Goal: Obtain resource: Download file/media

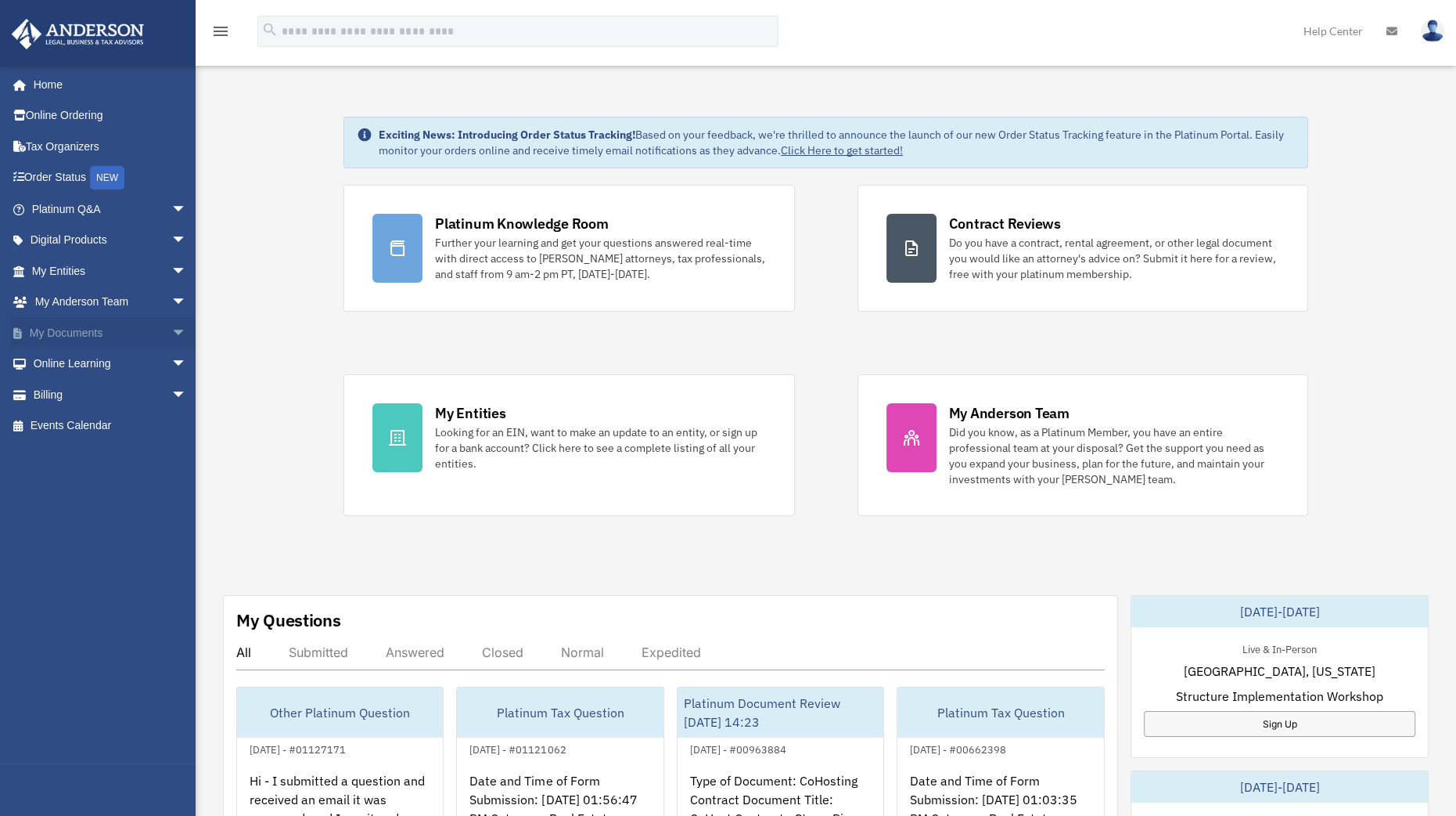
click at [171, 333] on span "arrow_drop_down" at bounding box center [187, 333] width 31 height 32
click at [69, 358] on link "Box" at bounding box center [116, 364] width 188 height 31
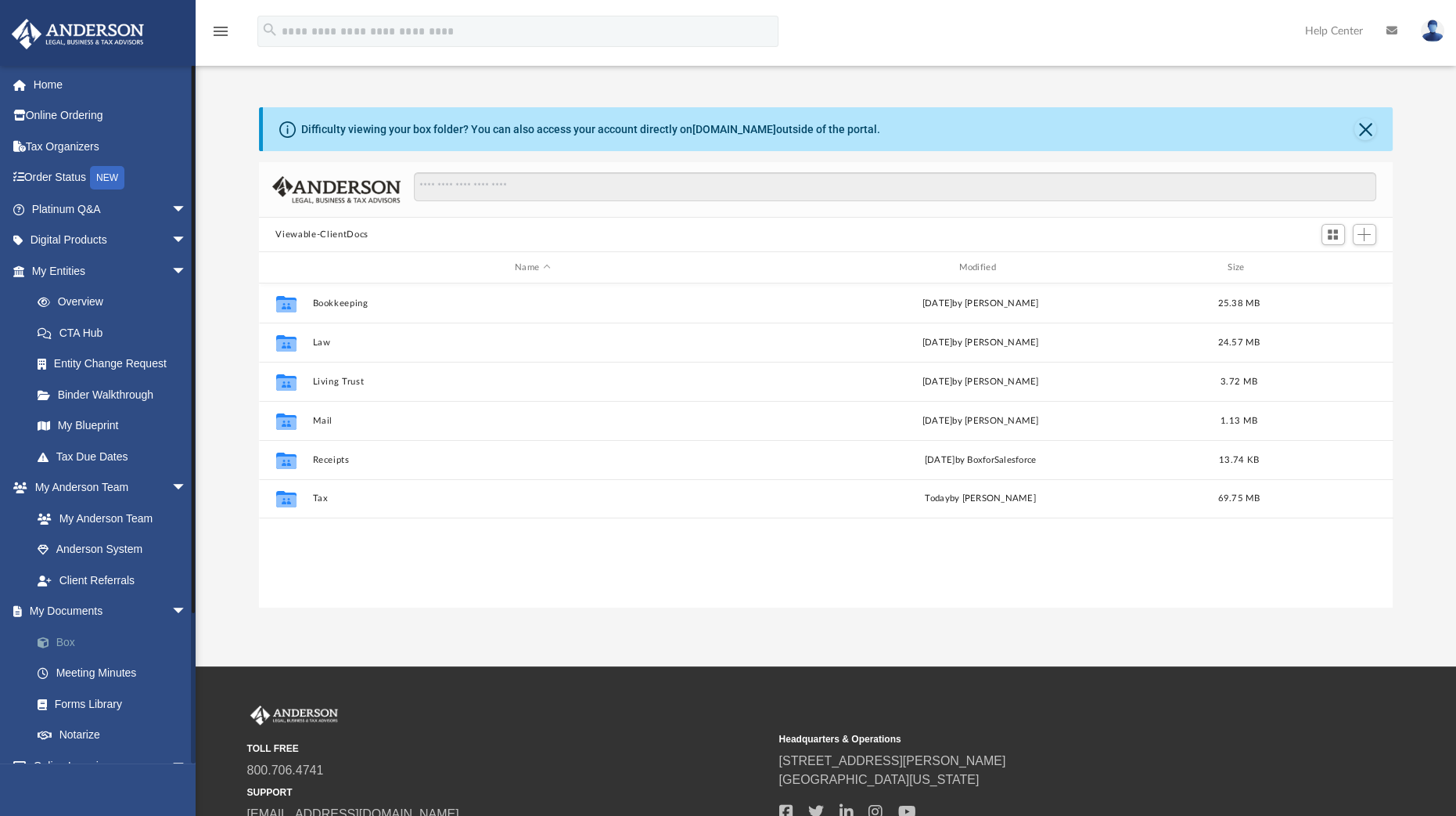
scroll to position [341, 1119]
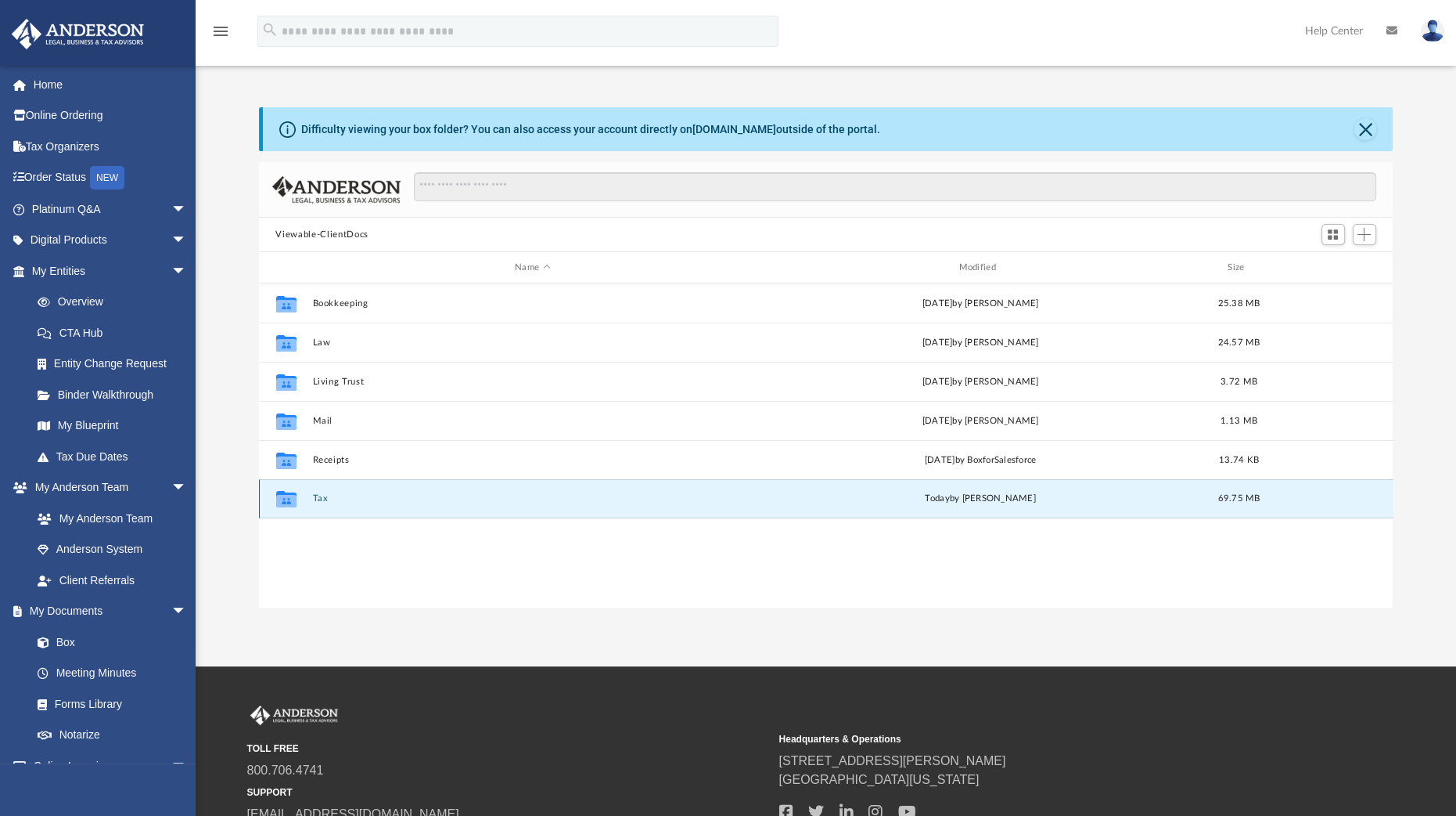
click at [319, 497] on button "Tax" at bounding box center [532, 498] width 441 height 10
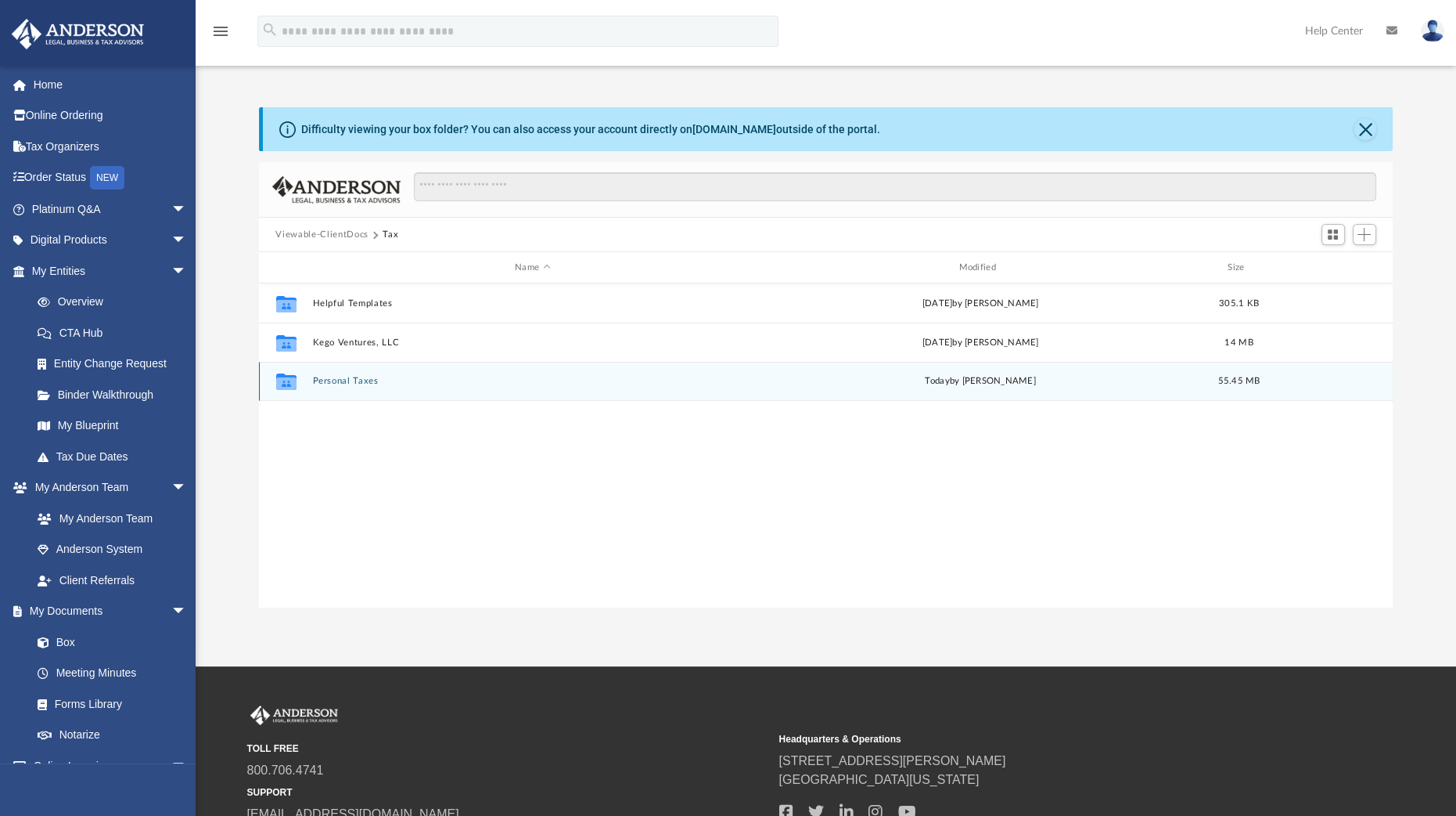
click at [359, 370] on div "Collaborated Folder Personal Taxes today by Jasmine Splunge 55.45 MB" at bounding box center [826, 381] width 1135 height 39
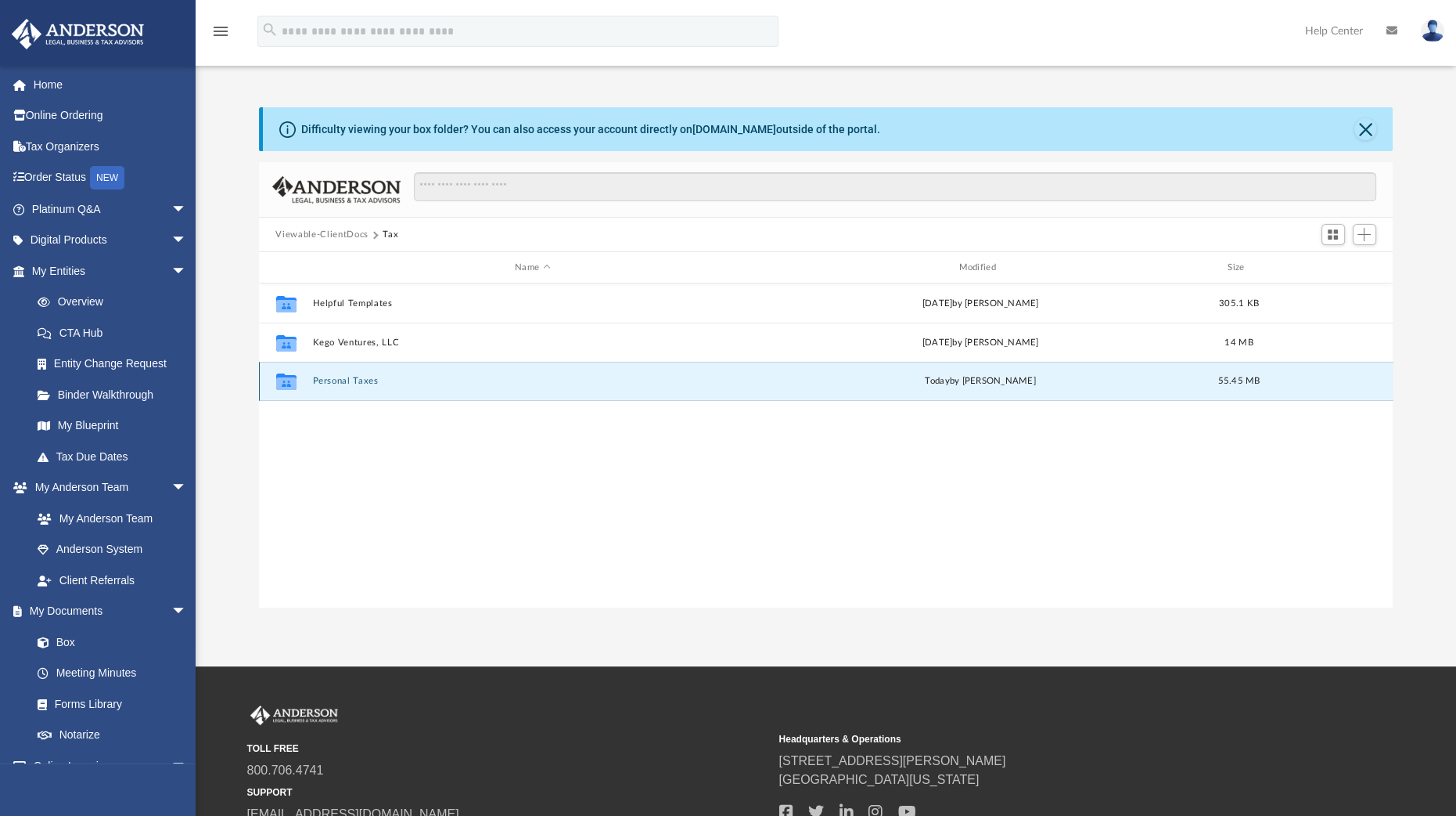
click at [348, 376] on button "Personal Taxes" at bounding box center [532, 381] width 441 height 10
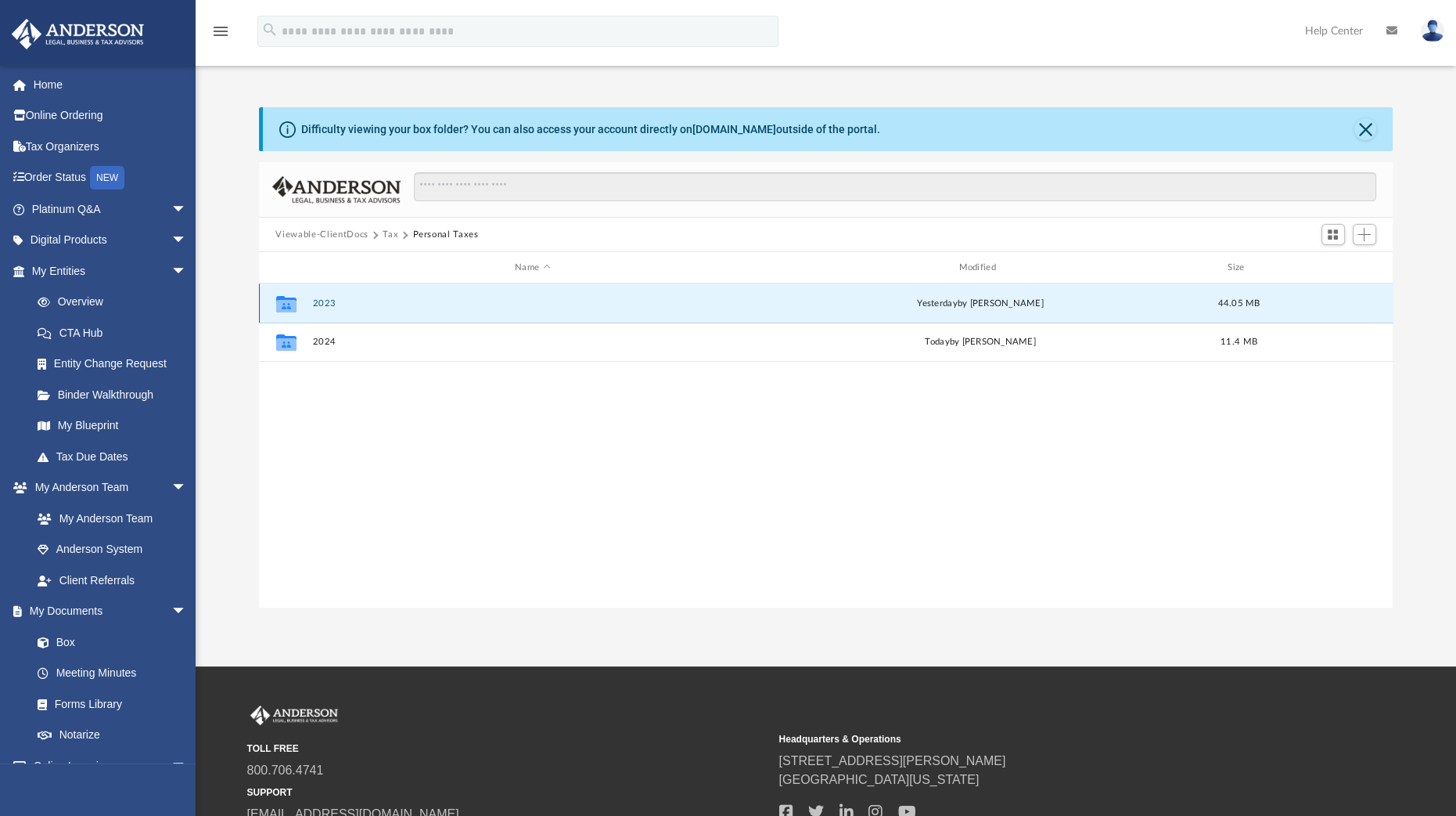
click at [326, 301] on button "2023" at bounding box center [532, 303] width 441 height 10
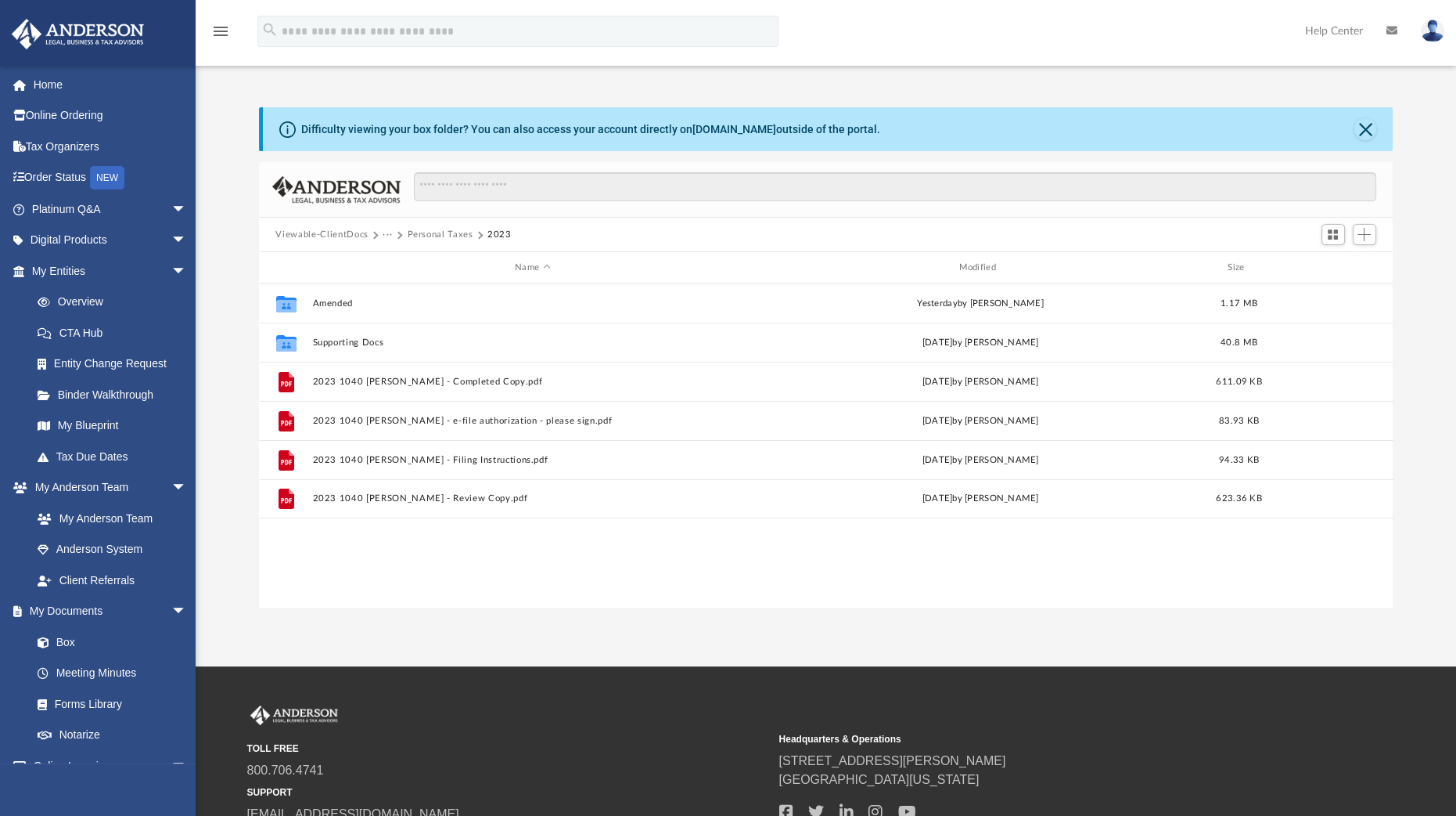
click at [432, 233] on button "Personal Taxes" at bounding box center [440, 234] width 66 height 14
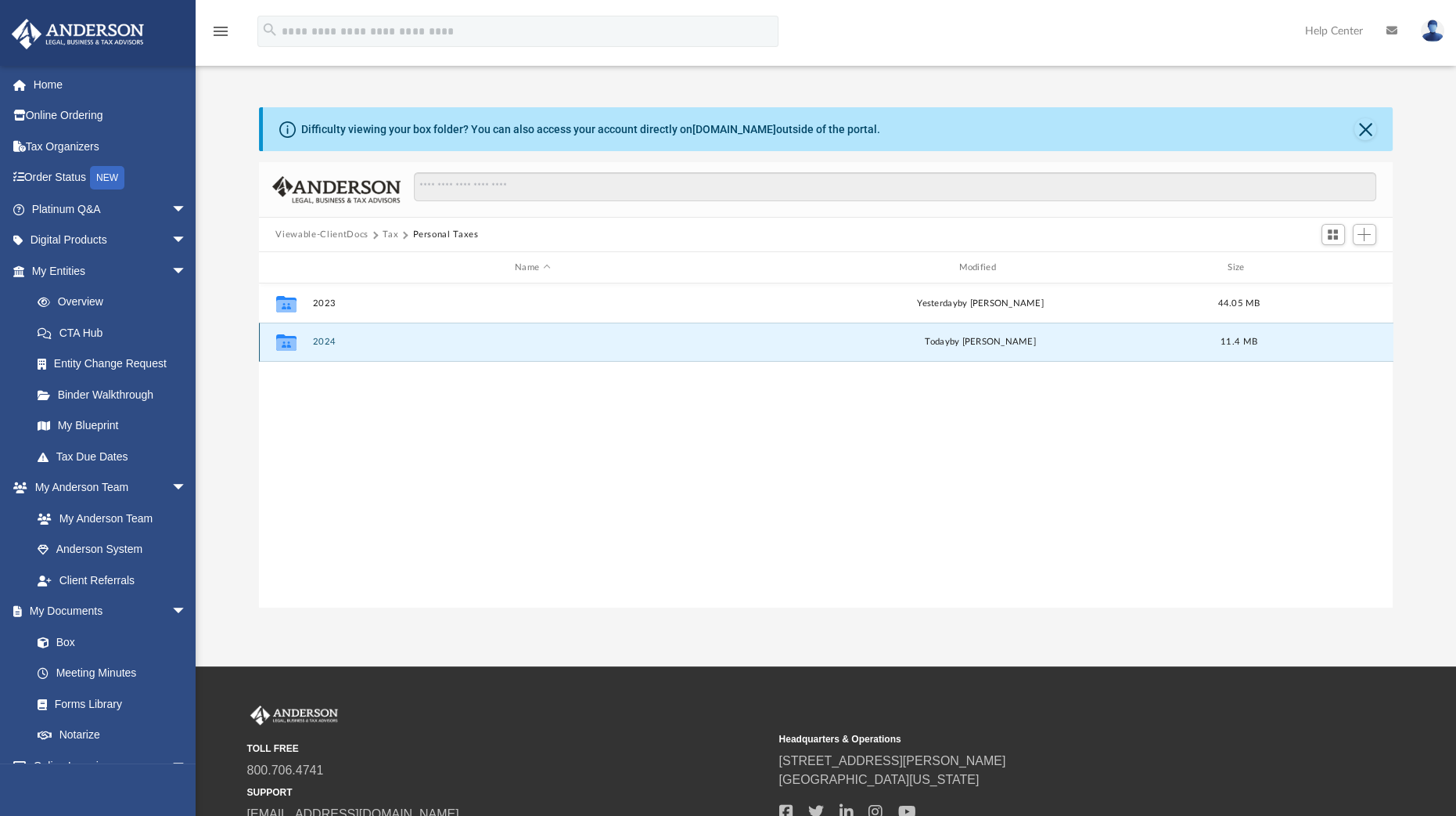
click at [321, 343] on button "2024" at bounding box center [532, 342] width 441 height 10
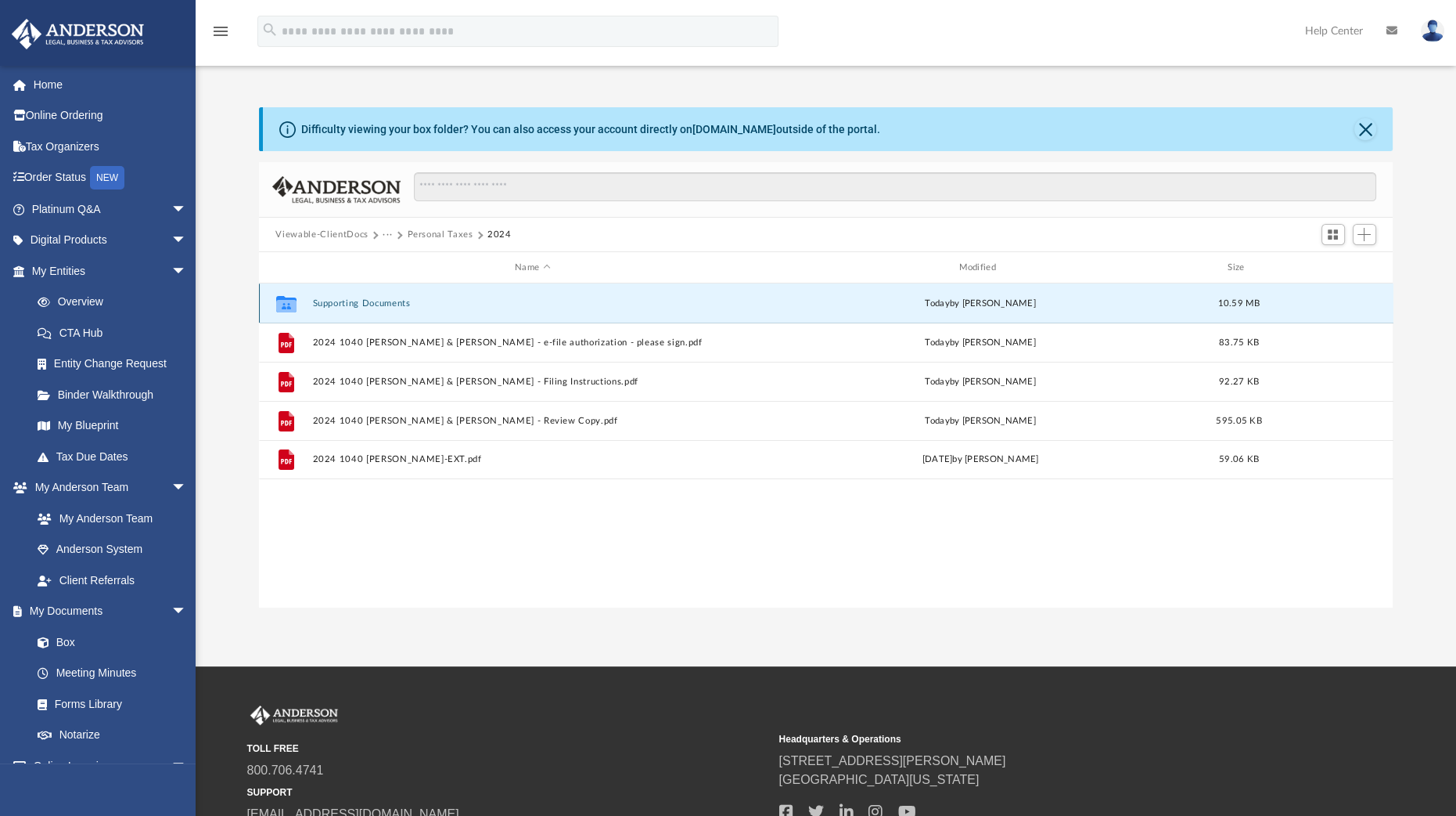
click at [361, 299] on button "Supporting Documents" at bounding box center [532, 303] width 441 height 10
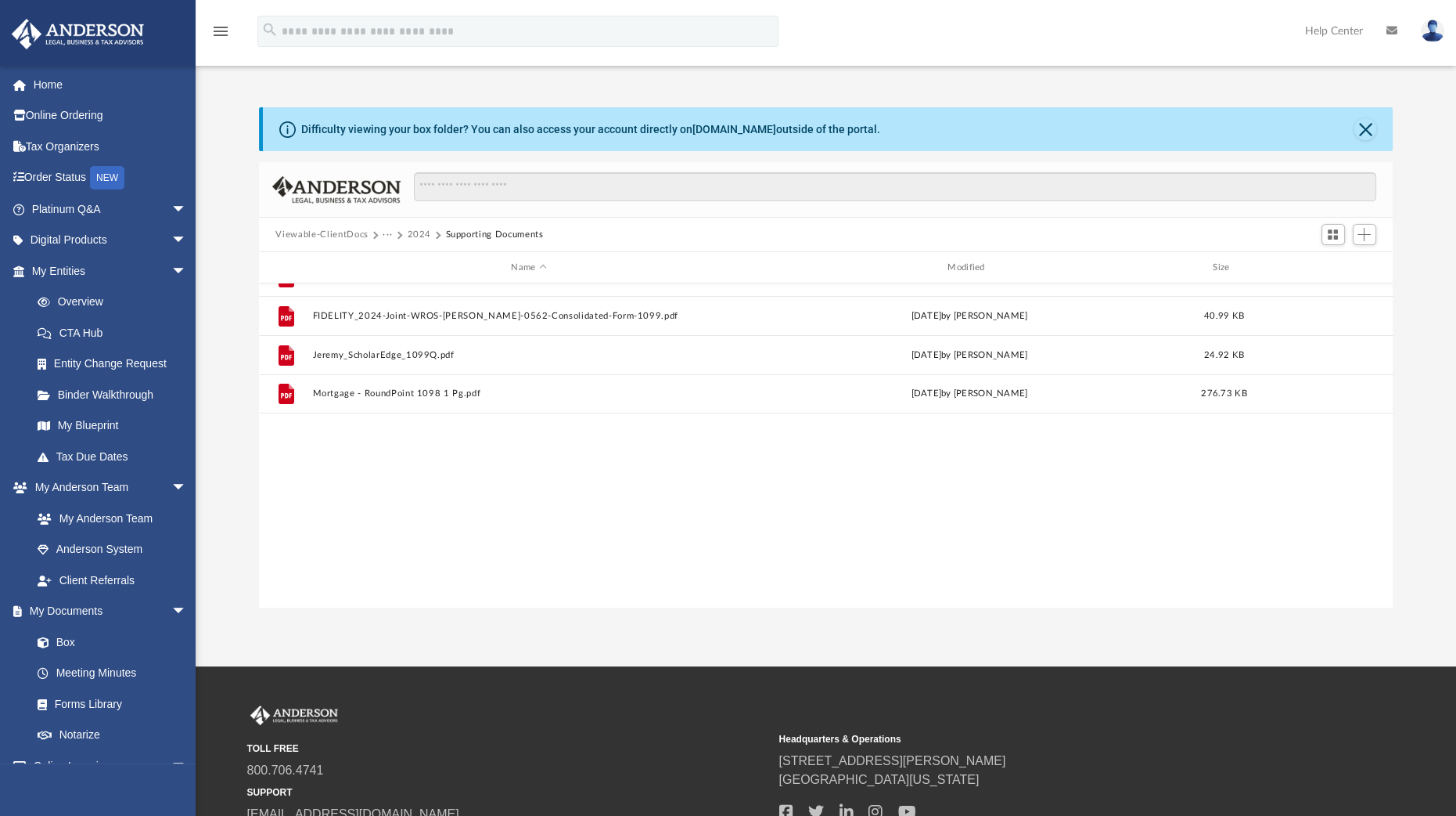
scroll to position [0, 0]
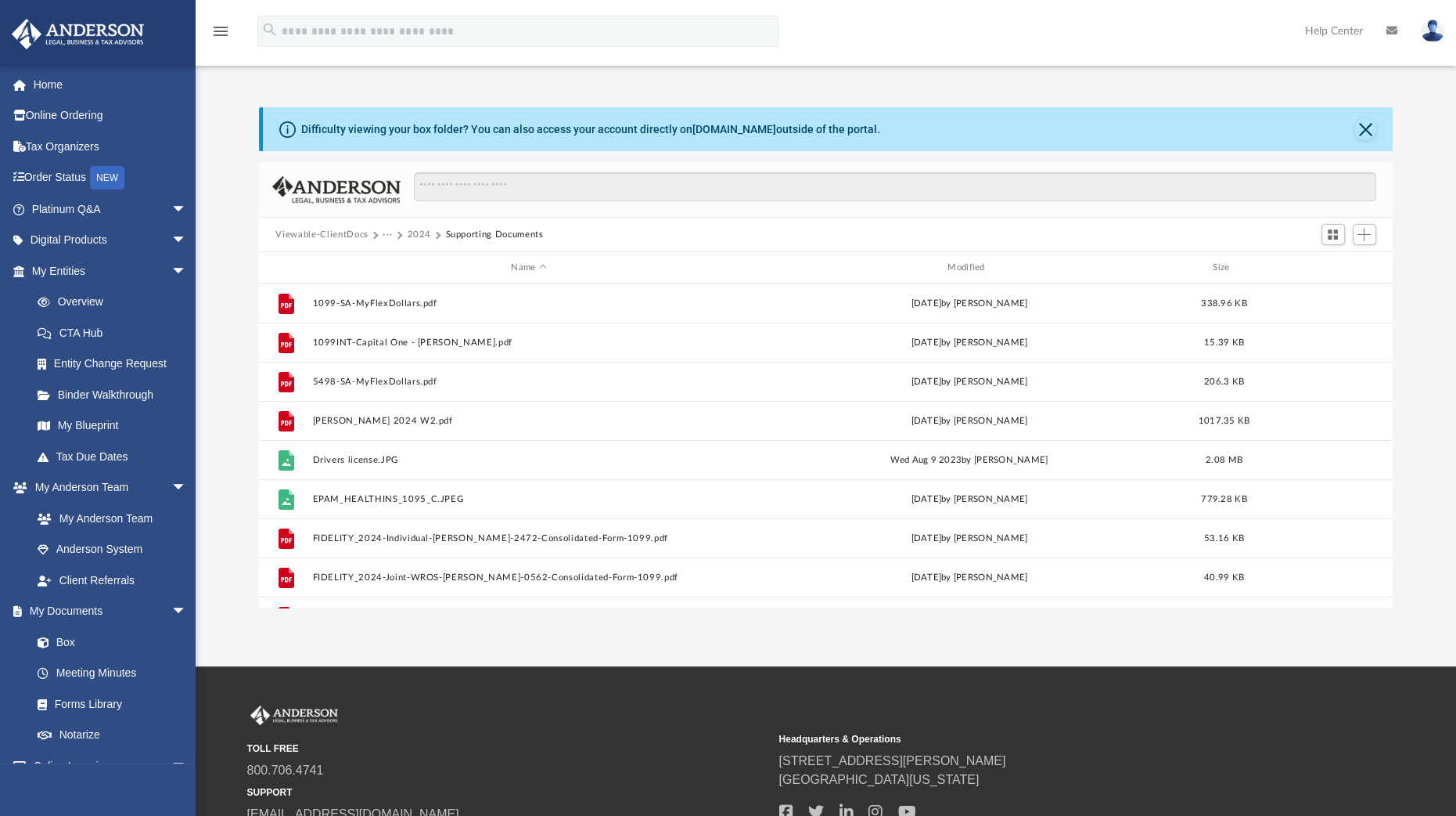
click at [420, 229] on button "2024" at bounding box center [419, 234] width 25 height 14
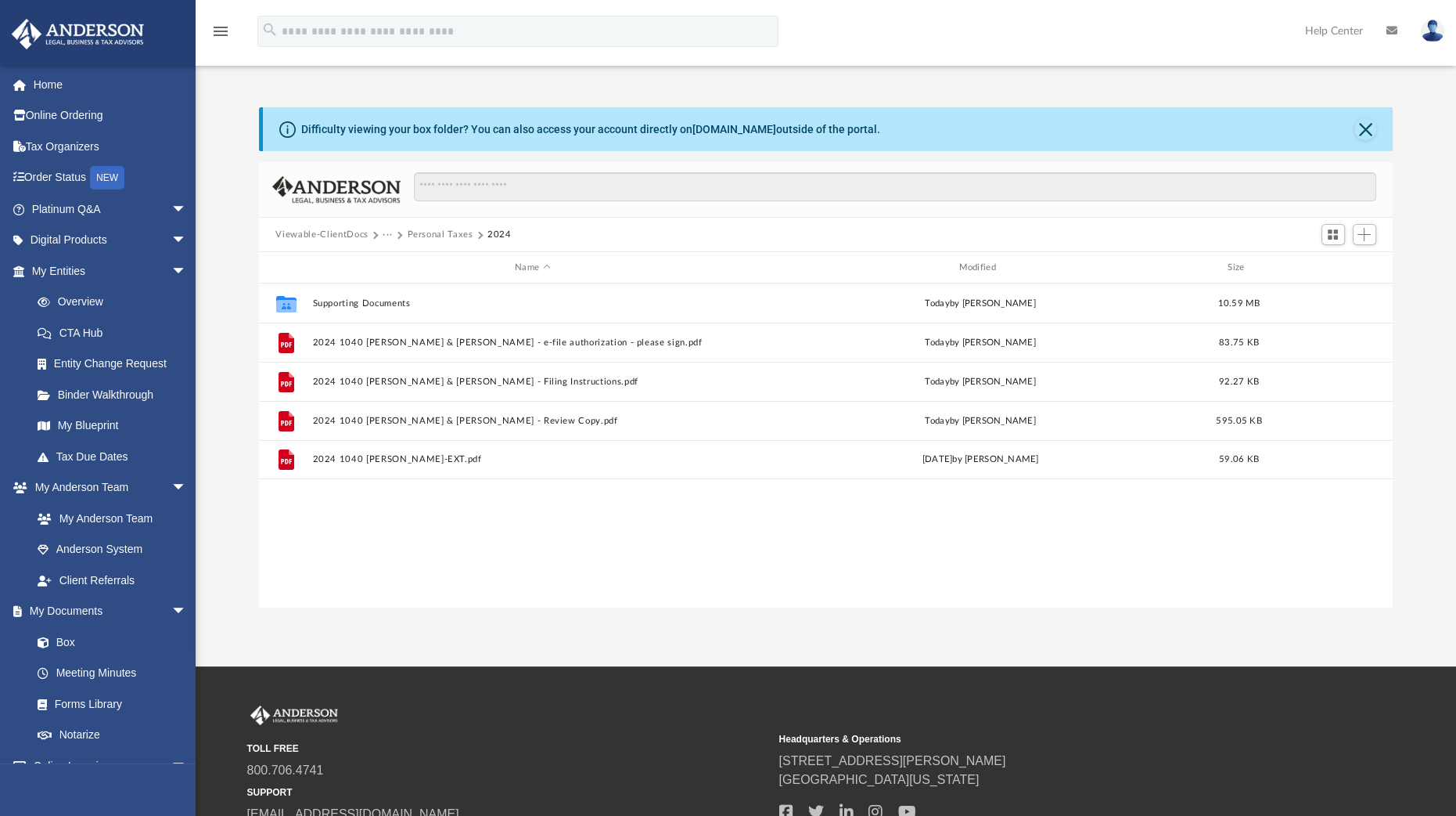
click at [435, 237] on button "Personal Taxes" at bounding box center [440, 234] width 66 height 14
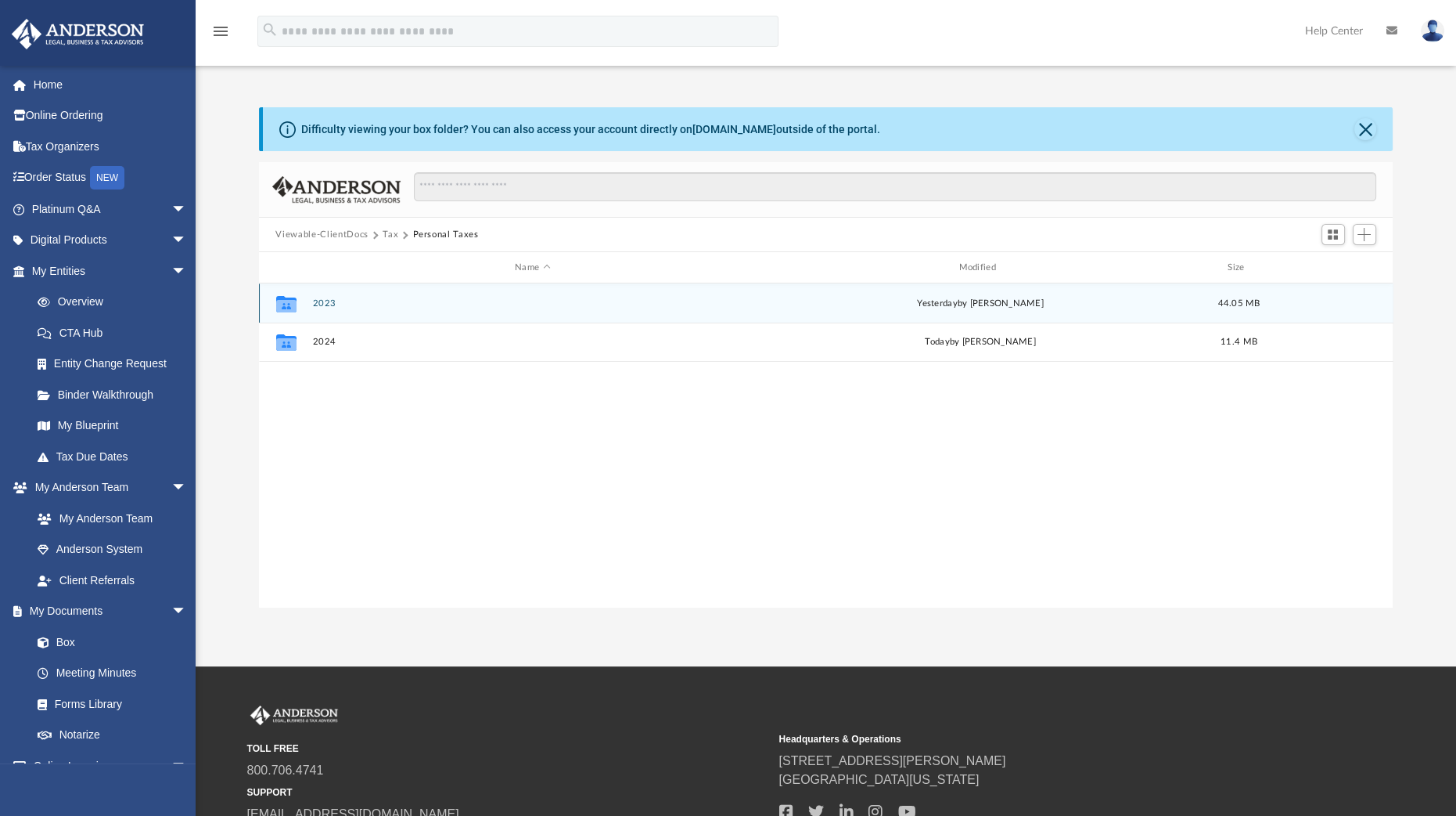
click at [331, 299] on button "2023" at bounding box center [532, 303] width 441 height 10
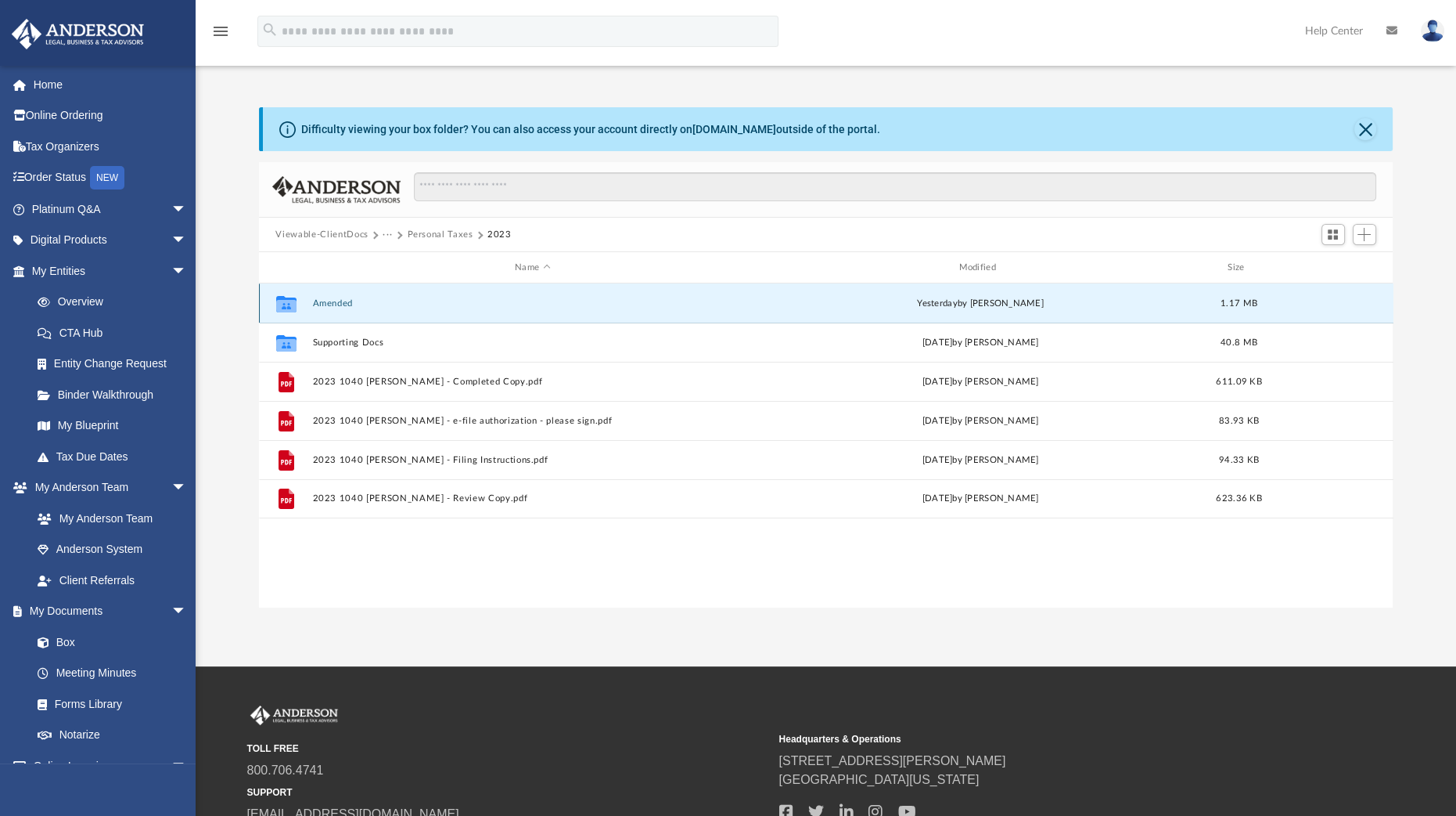
click at [340, 302] on button "Amended" at bounding box center [532, 303] width 441 height 10
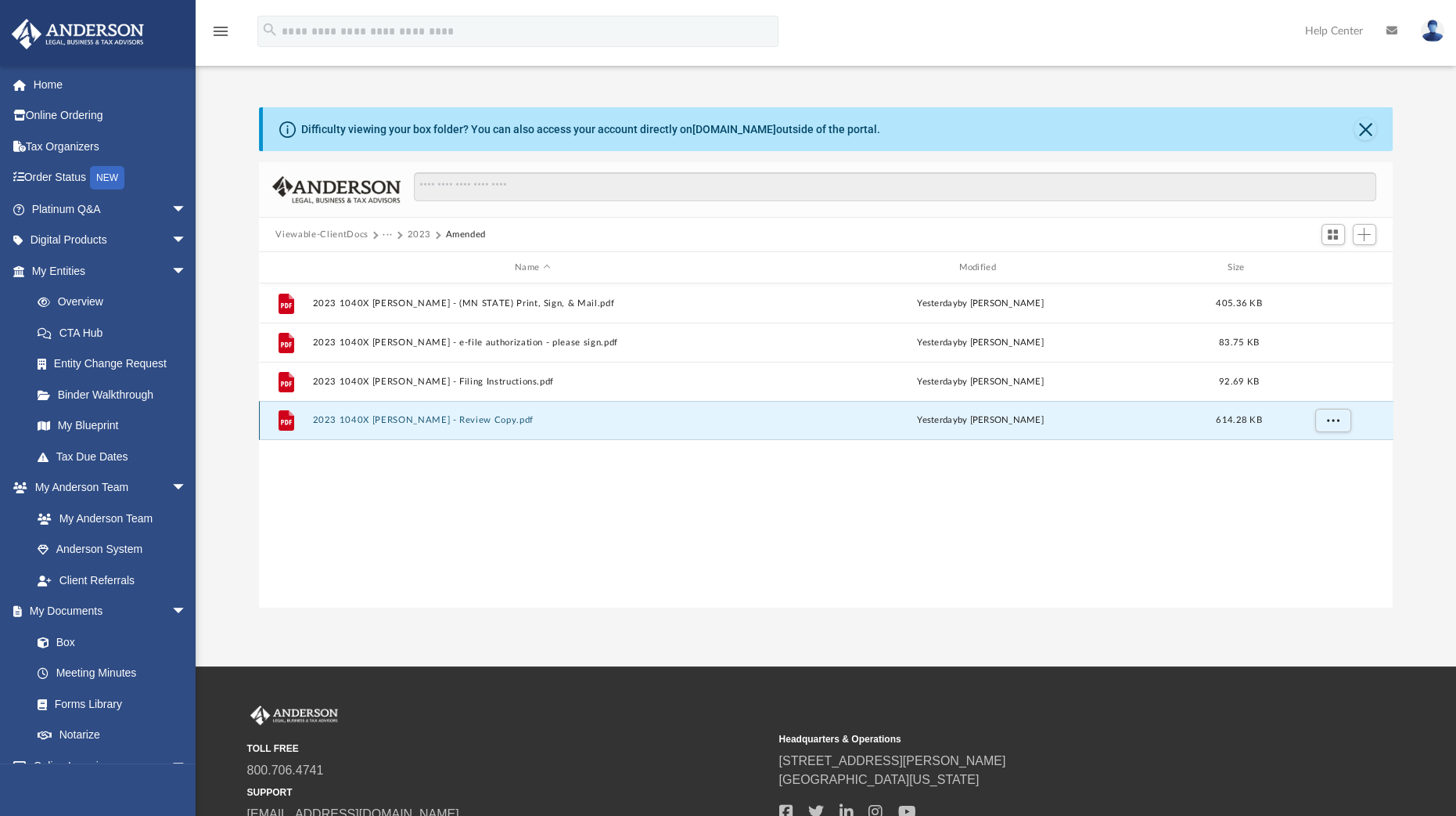
click at [361, 416] on button "2023 1040X Decker, Amy L - Review Copy.pdf" at bounding box center [532, 419] width 441 height 10
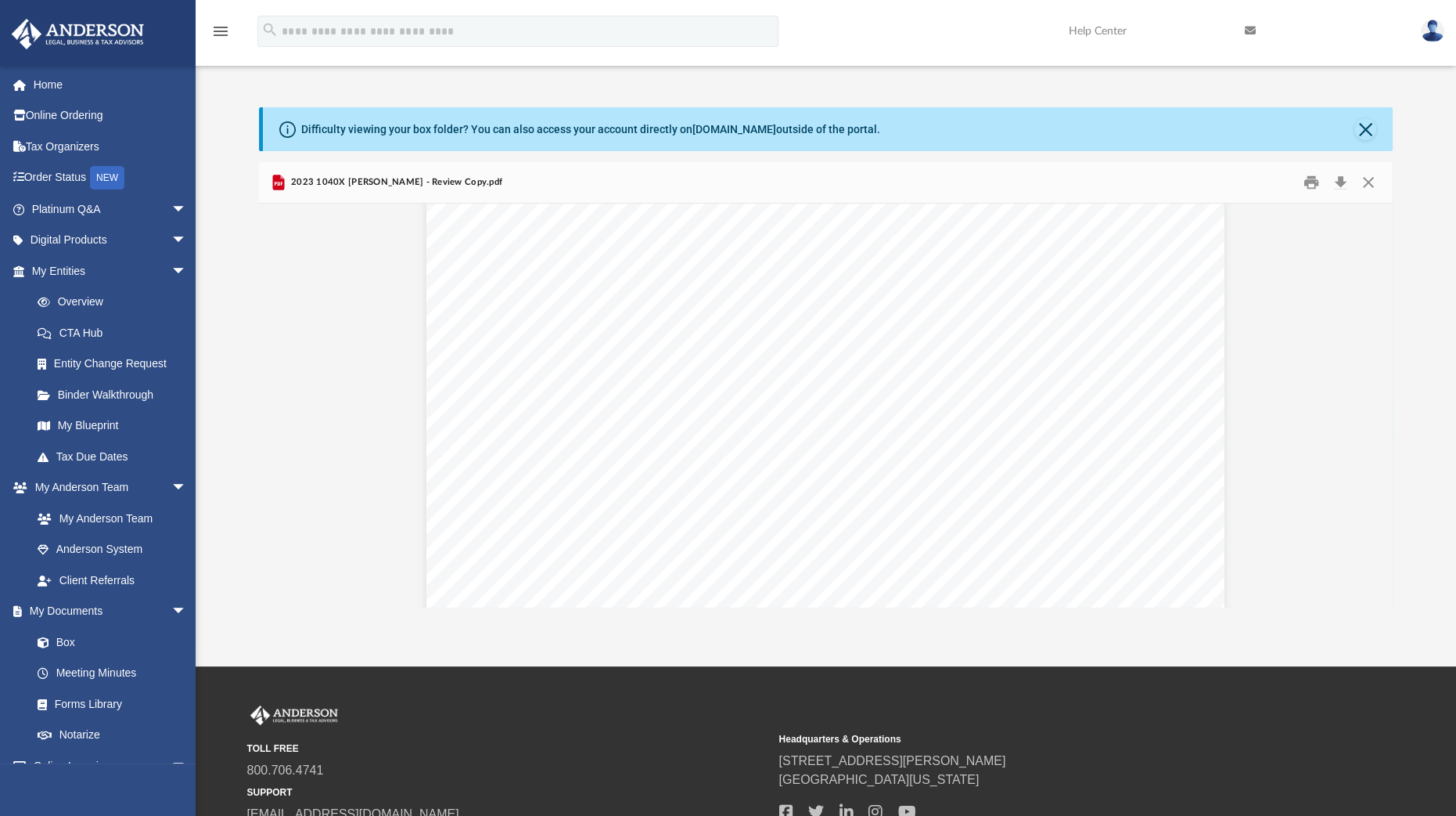
scroll to position [7311, 0]
click at [641, 413] on span "Page 9" at bounding box center [643, 412] width 3 height 10
click at [1366, 129] on button "Close" at bounding box center [1365, 129] width 22 height 22
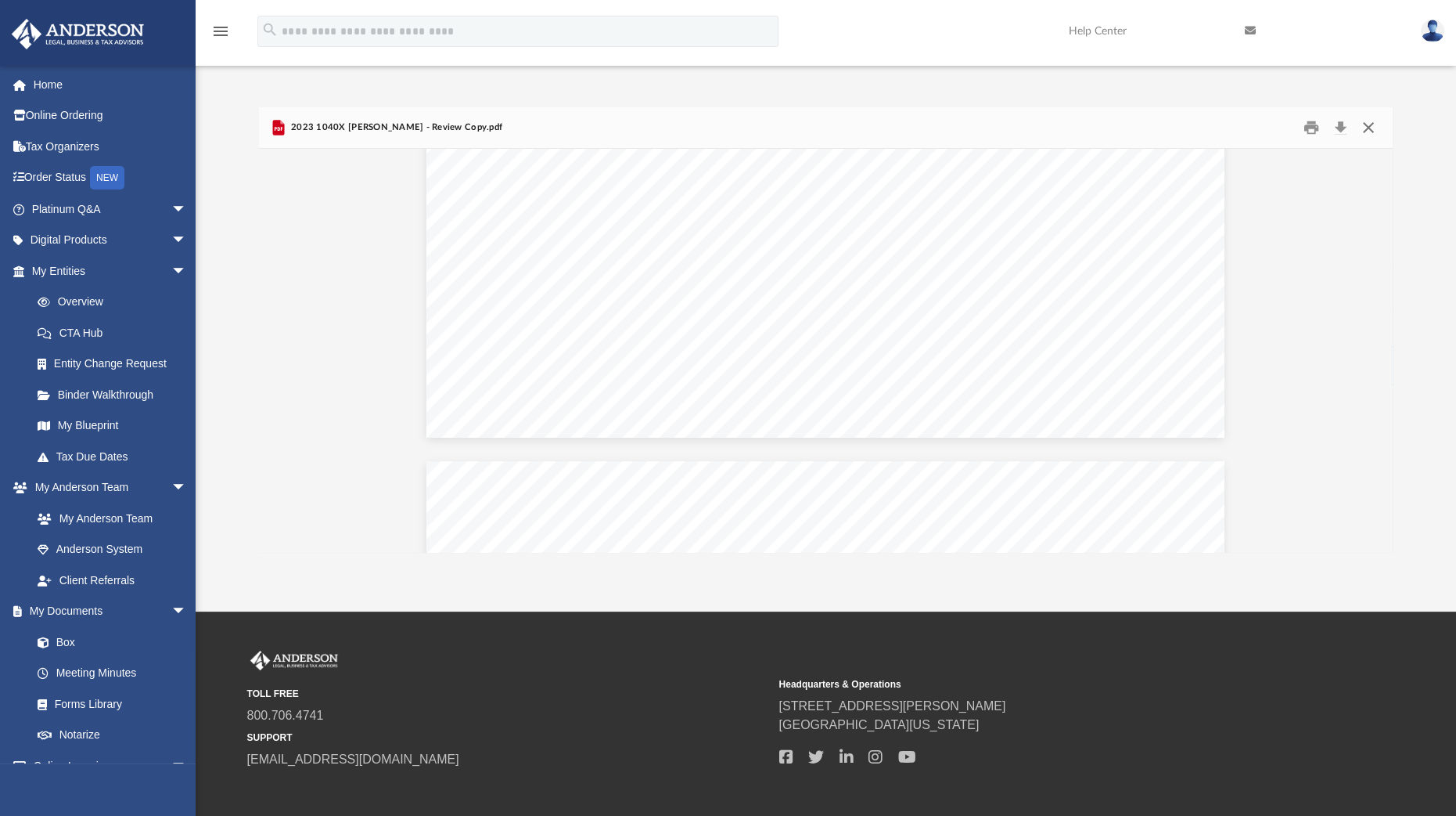
click at [1369, 131] on button "Close" at bounding box center [1368, 128] width 28 height 25
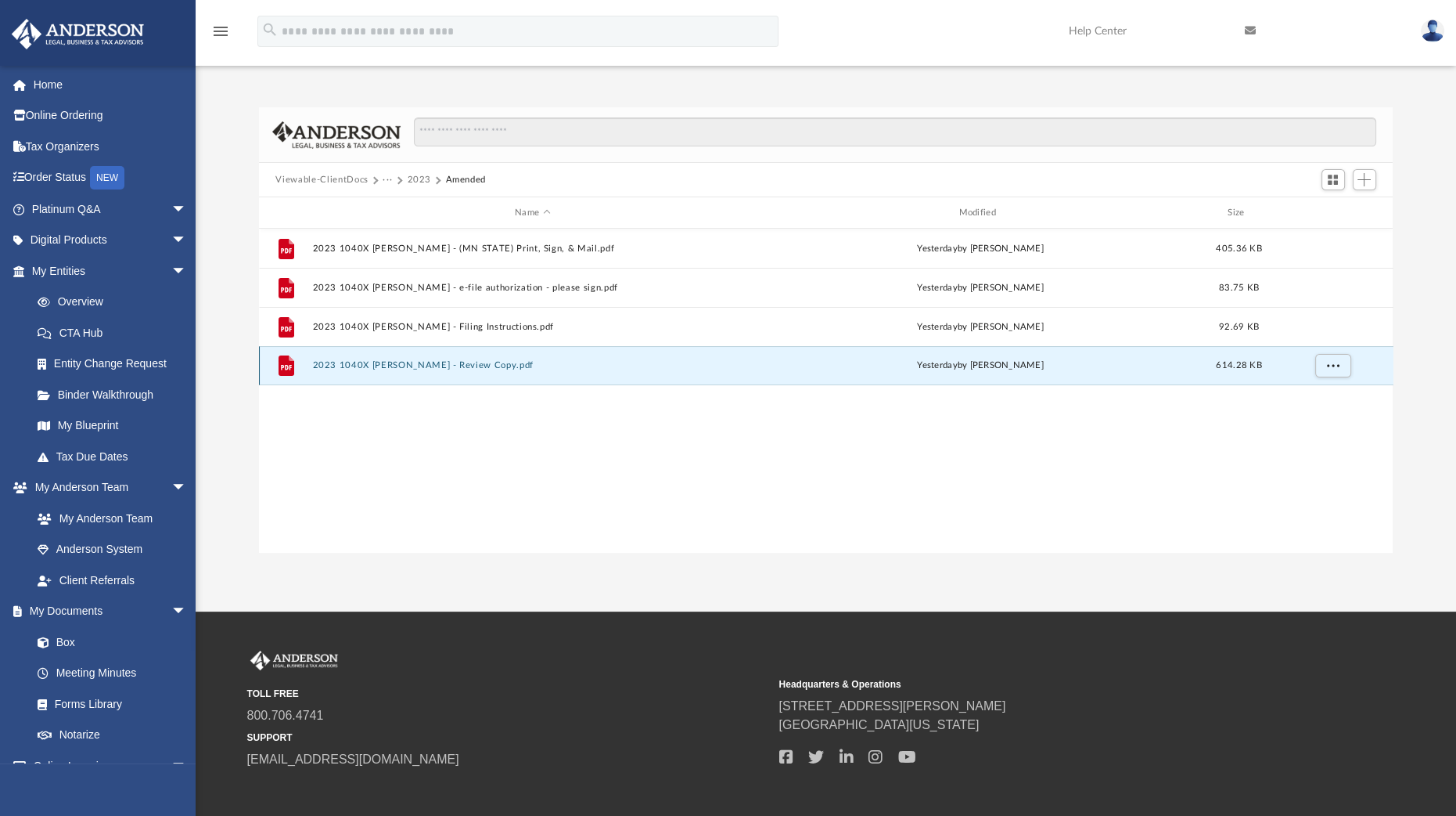
click at [482, 365] on button "2023 1040X Decker, Amy L - Review Copy.pdf" at bounding box center [532, 365] width 441 height 10
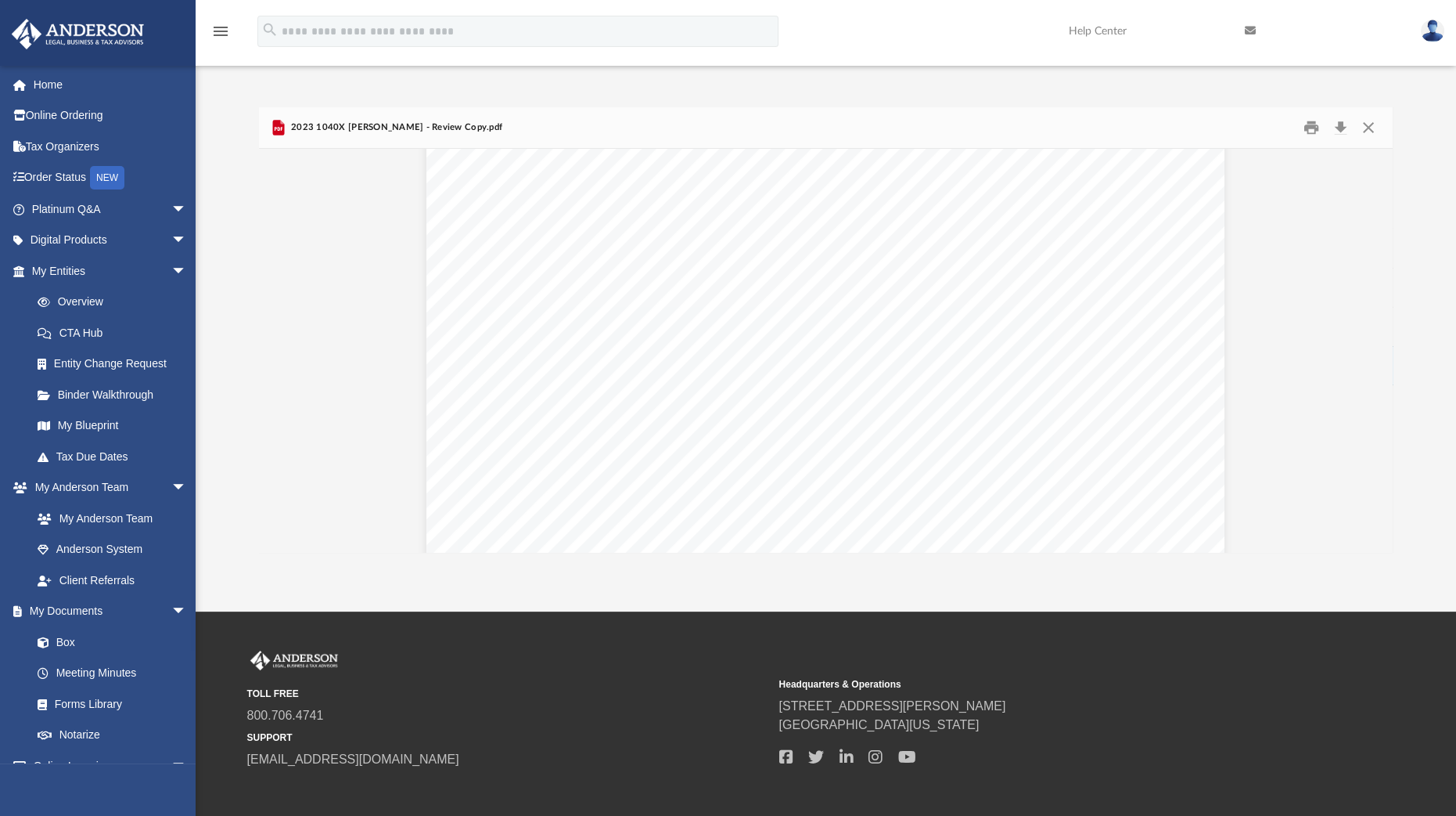
scroll to position [2485, 0]
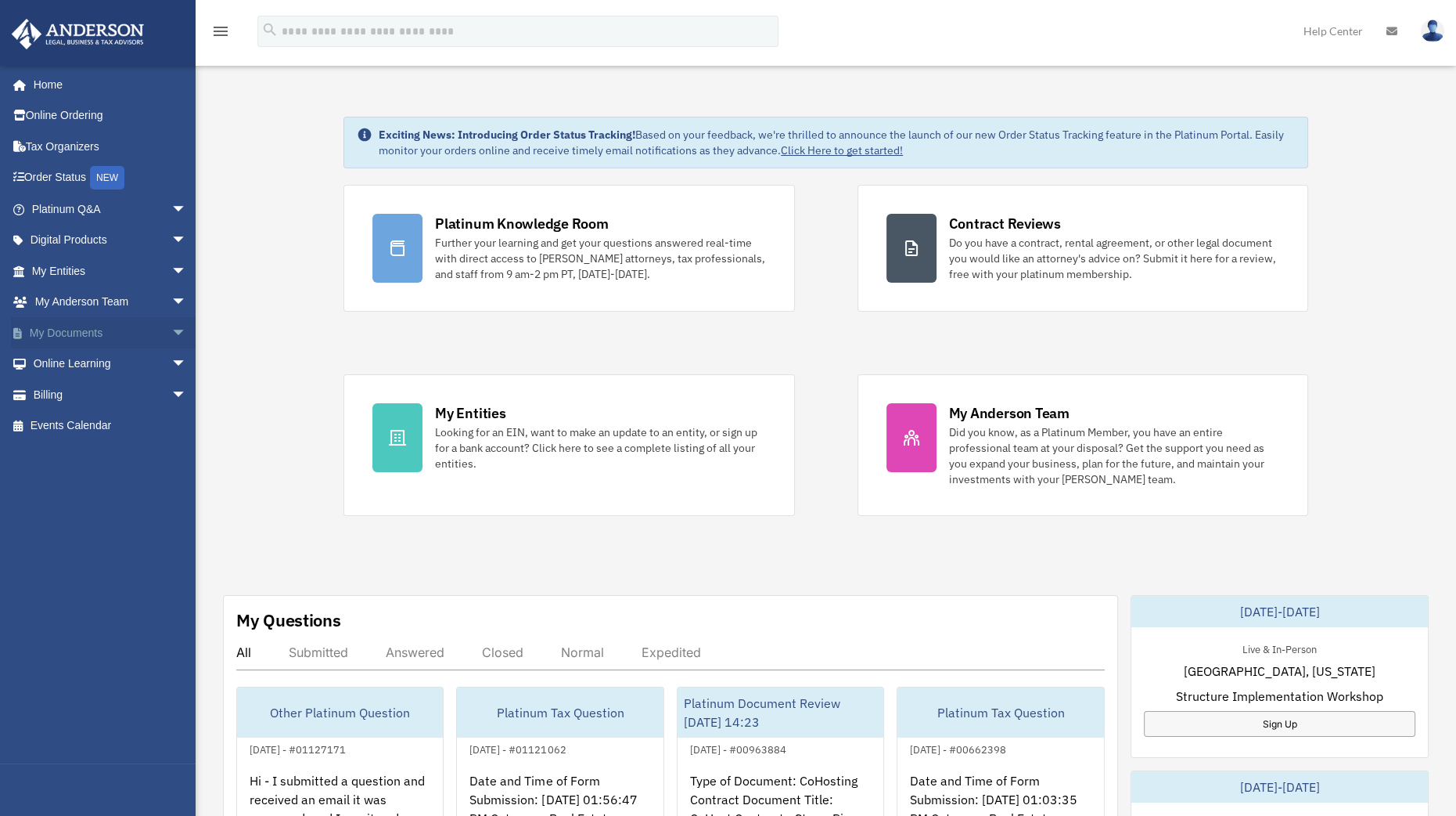
click at [171, 338] on span "arrow_drop_down" at bounding box center [187, 333] width 31 height 32
click at [97, 361] on link "Box" at bounding box center [116, 364] width 188 height 31
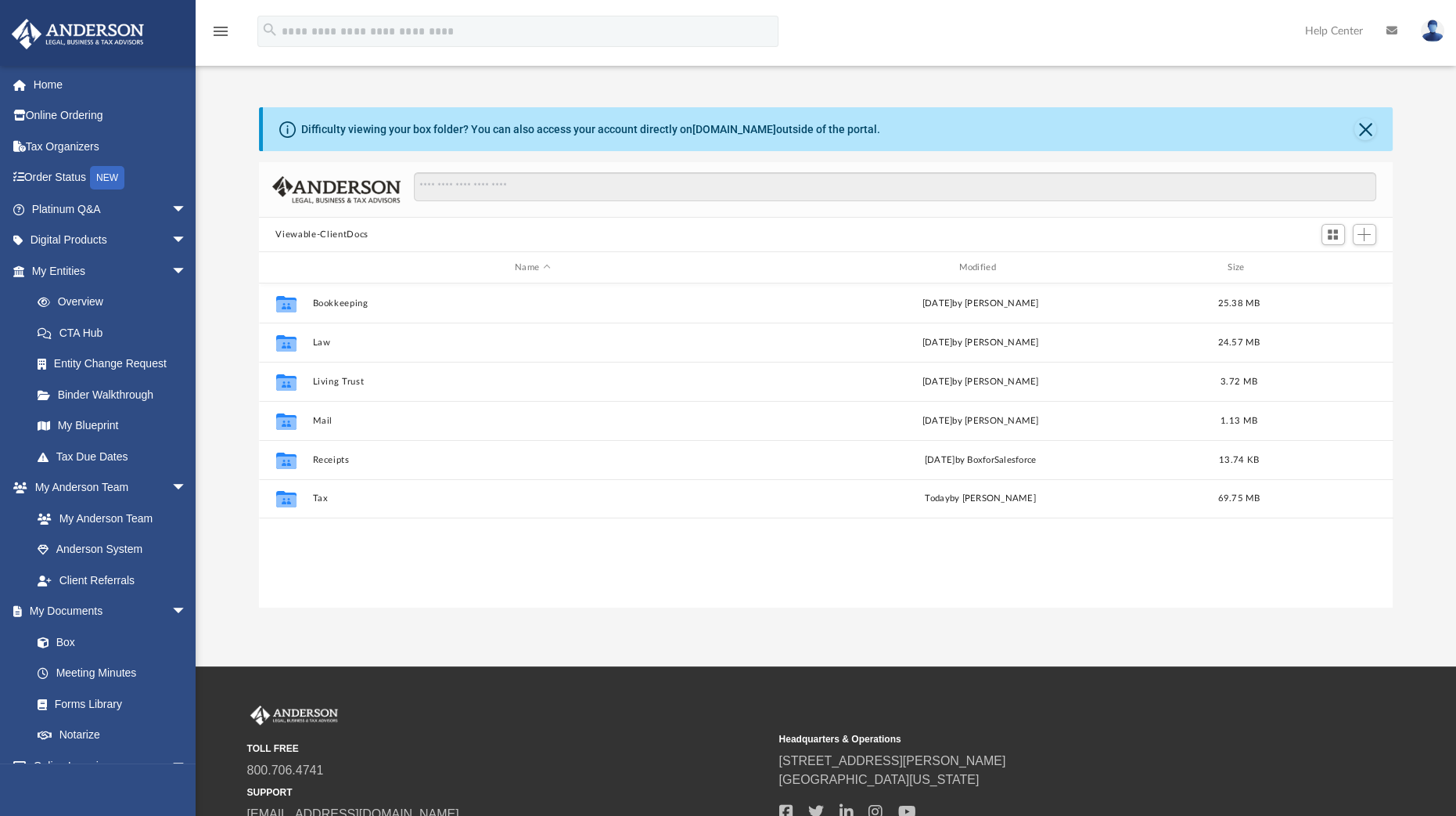
scroll to position [341, 1119]
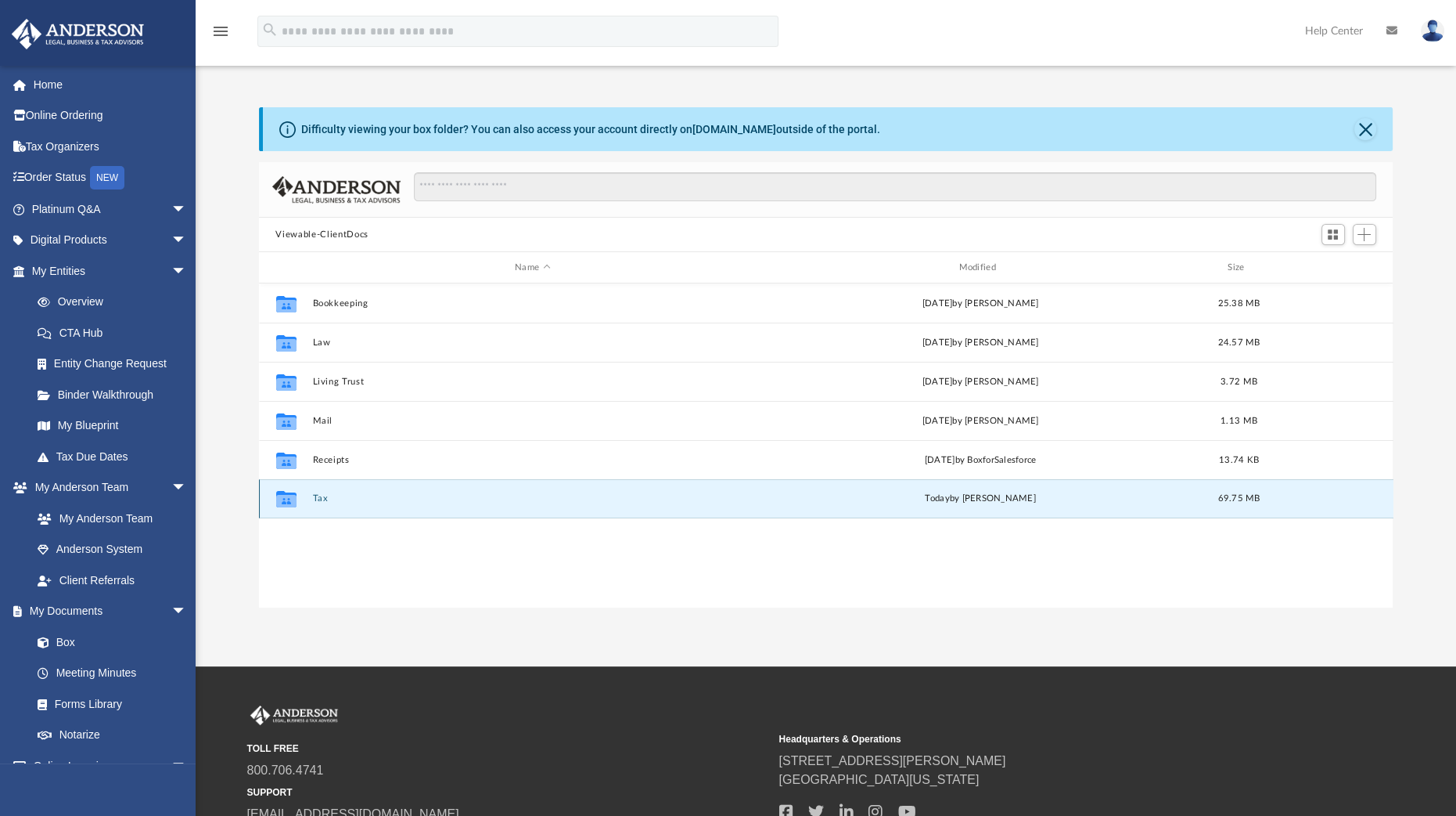
click at [319, 501] on button "Tax" at bounding box center [532, 498] width 441 height 10
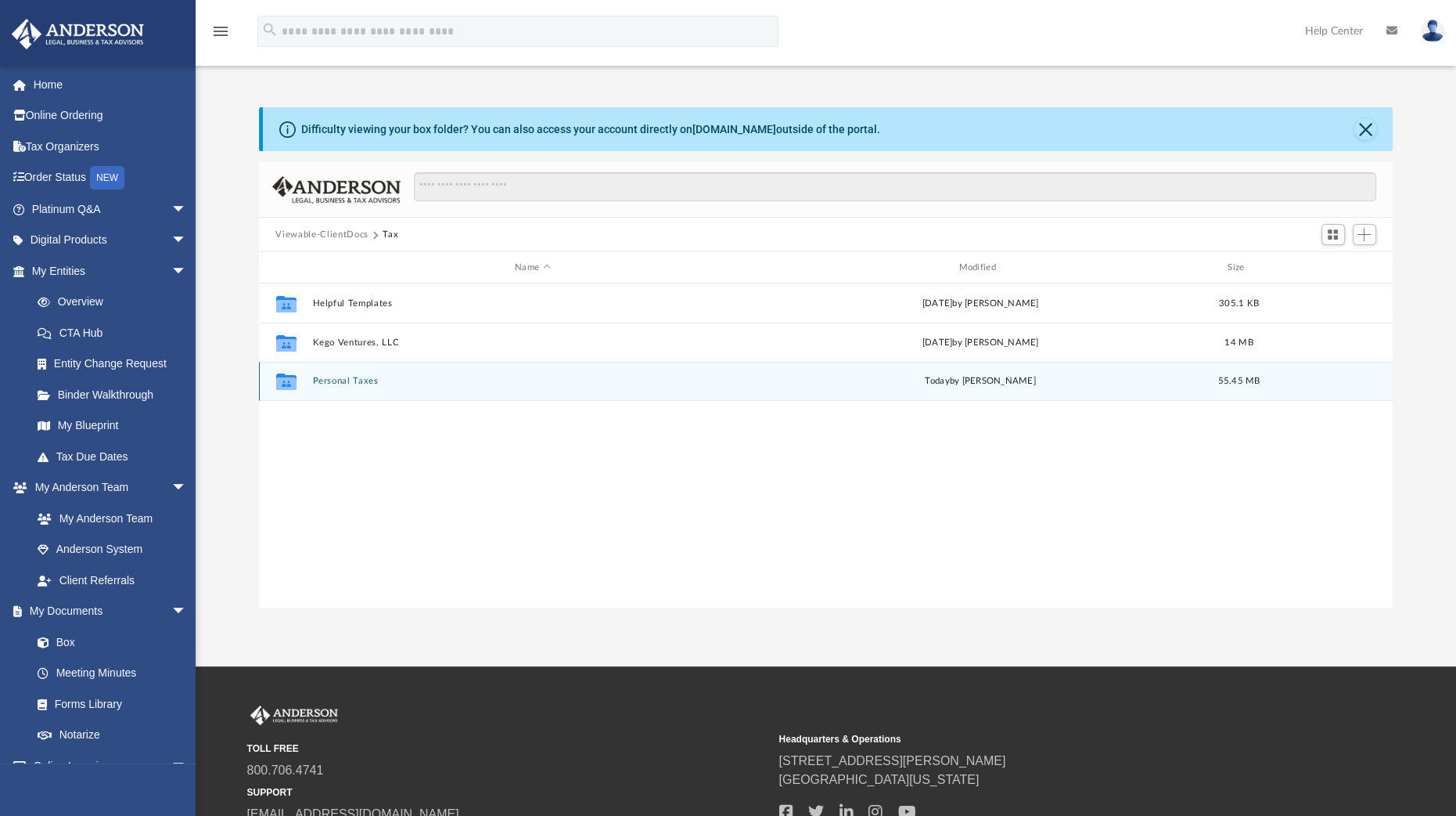
click at [344, 372] on div "Collaborated Folder Personal Taxes [DATE] by [PERSON_NAME] 55.45 MB" at bounding box center [826, 381] width 1135 height 39
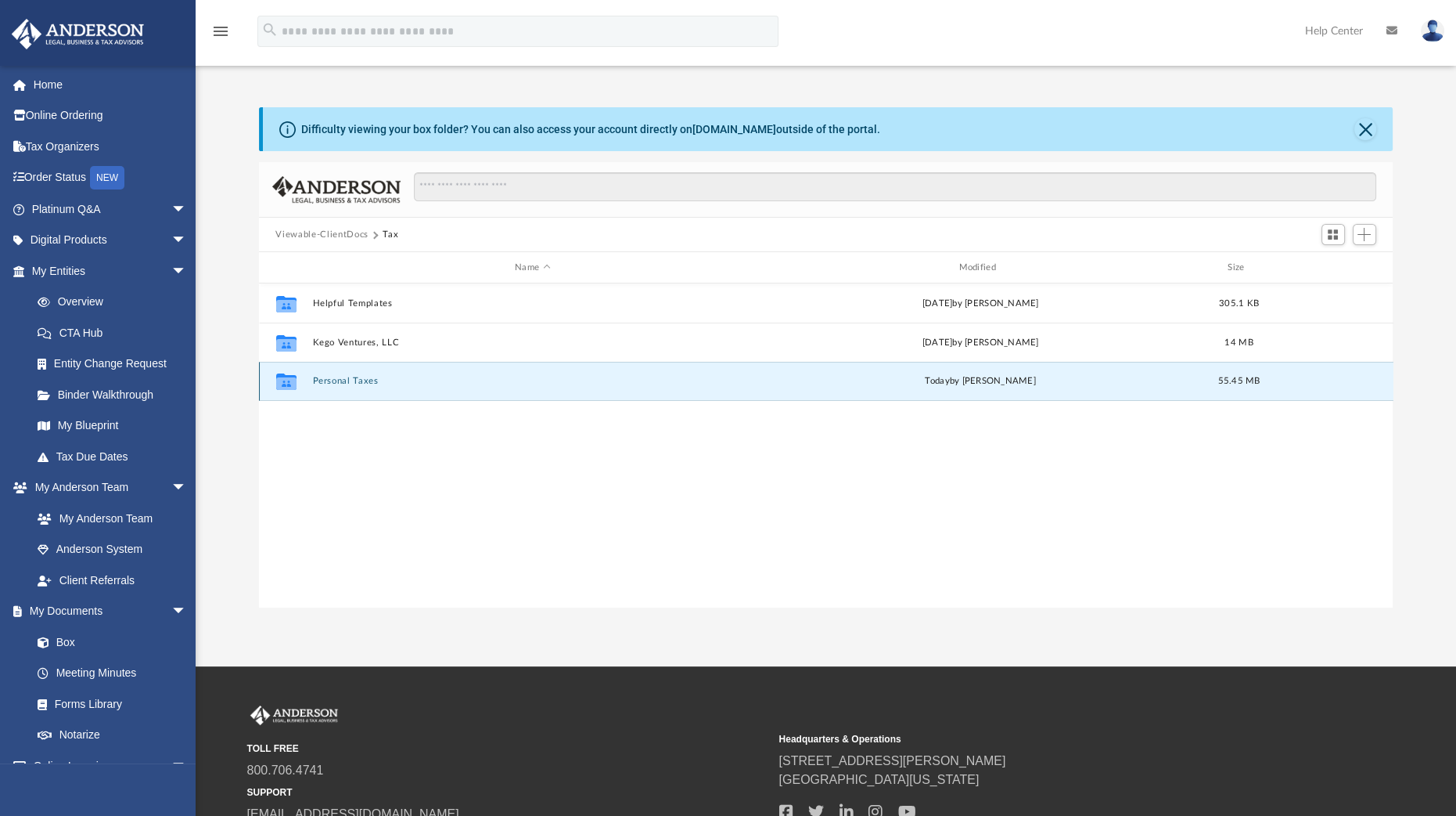
click at [337, 378] on button "Personal Taxes" at bounding box center [532, 381] width 441 height 10
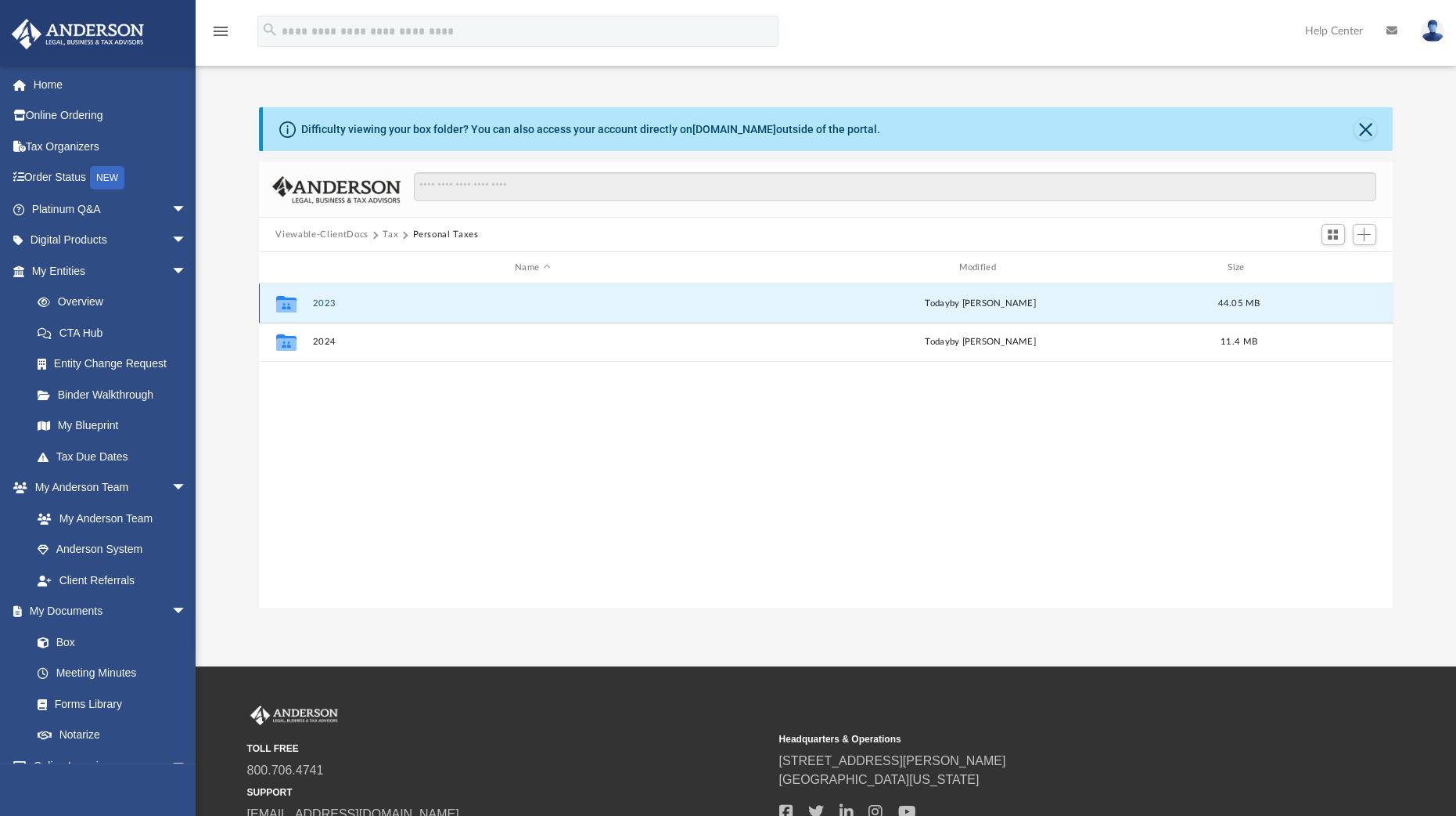
click at [328, 303] on button "2023" at bounding box center [532, 303] width 441 height 10
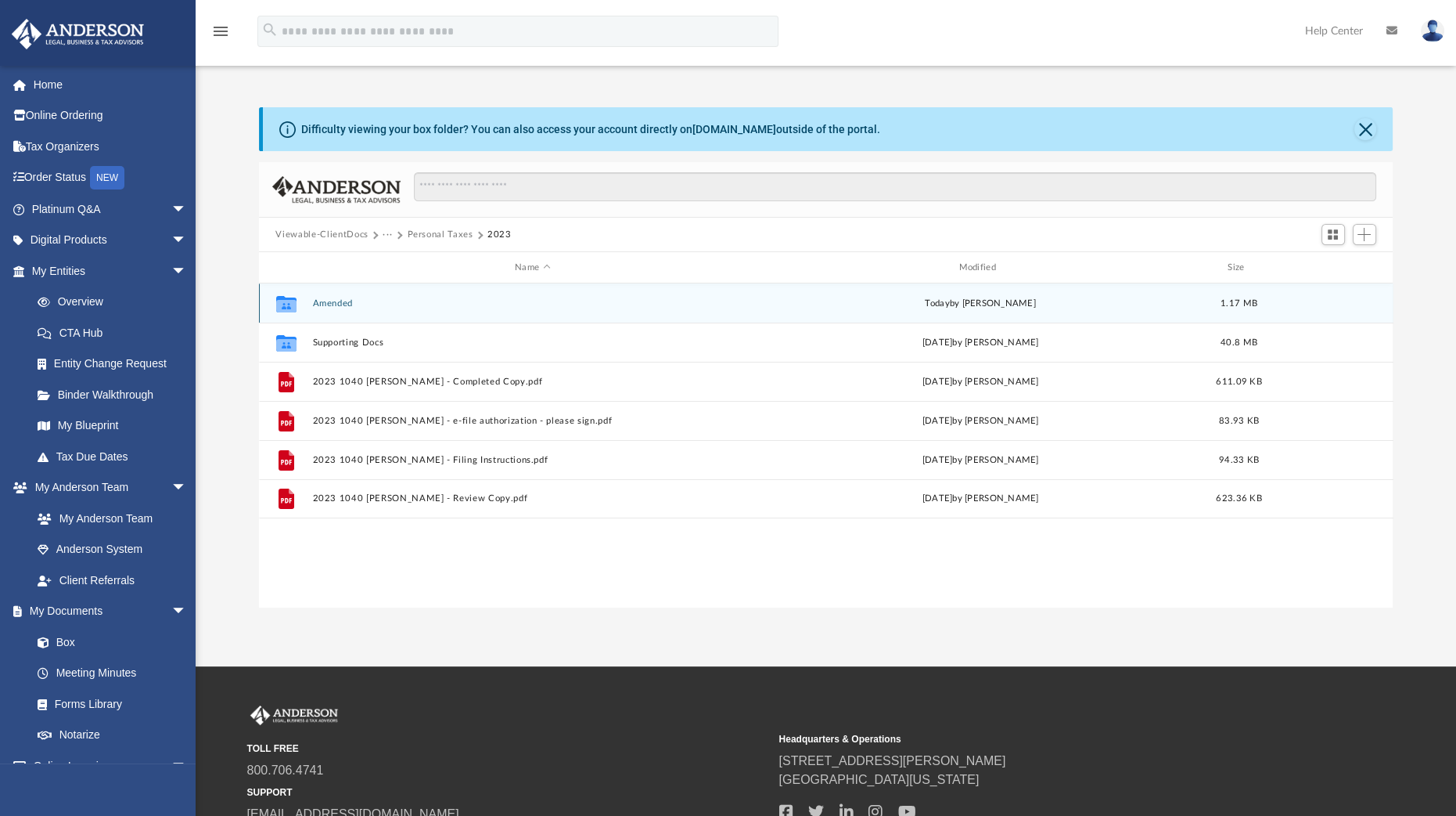
click at [328, 303] on button "Amended" at bounding box center [532, 303] width 441 height 10
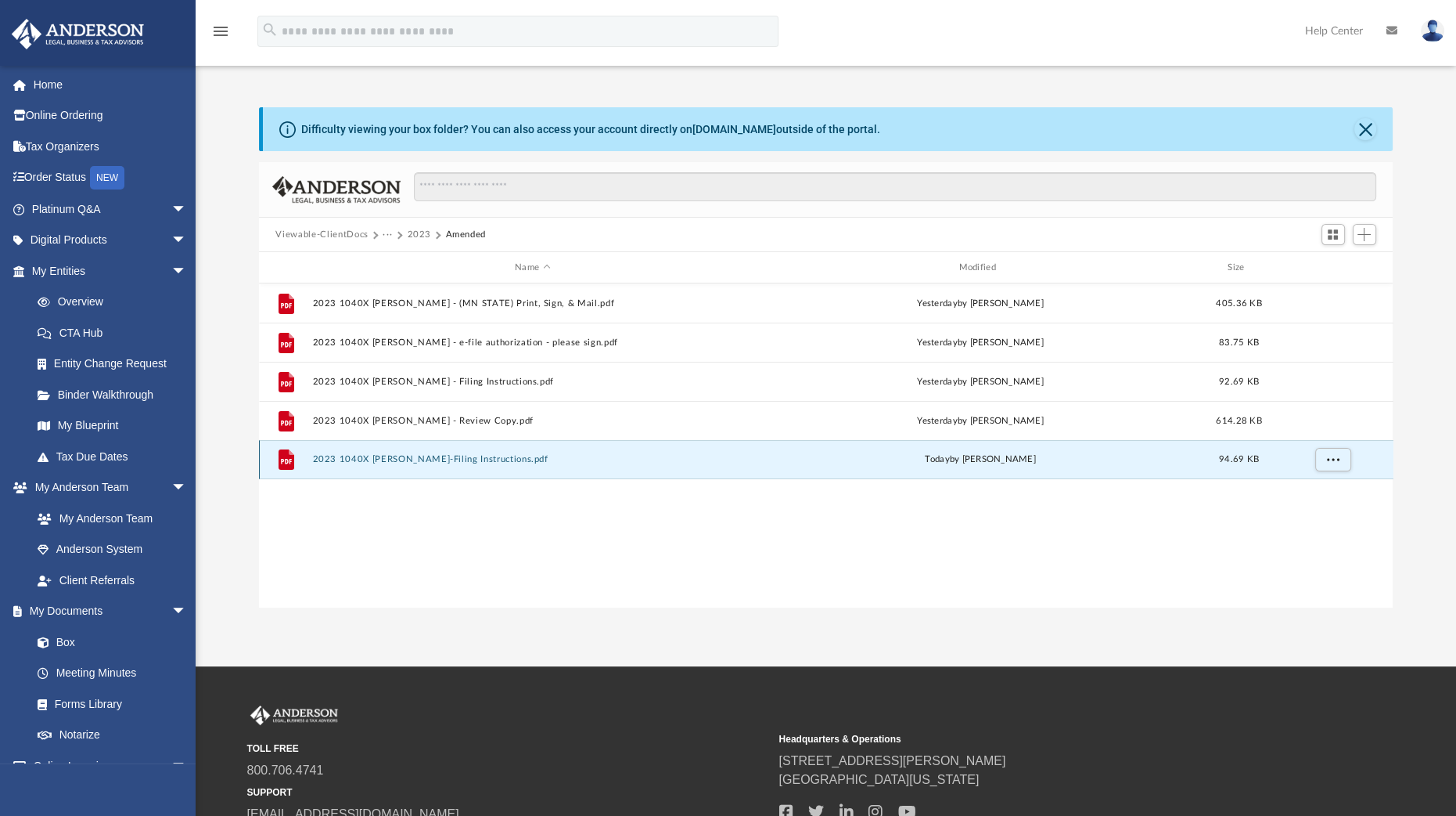
click at [338, 458] on button "2023 1040X Decker, Amy L-Filing Instructions.pdf" at bounding box center [532, 459] width 441 height 10
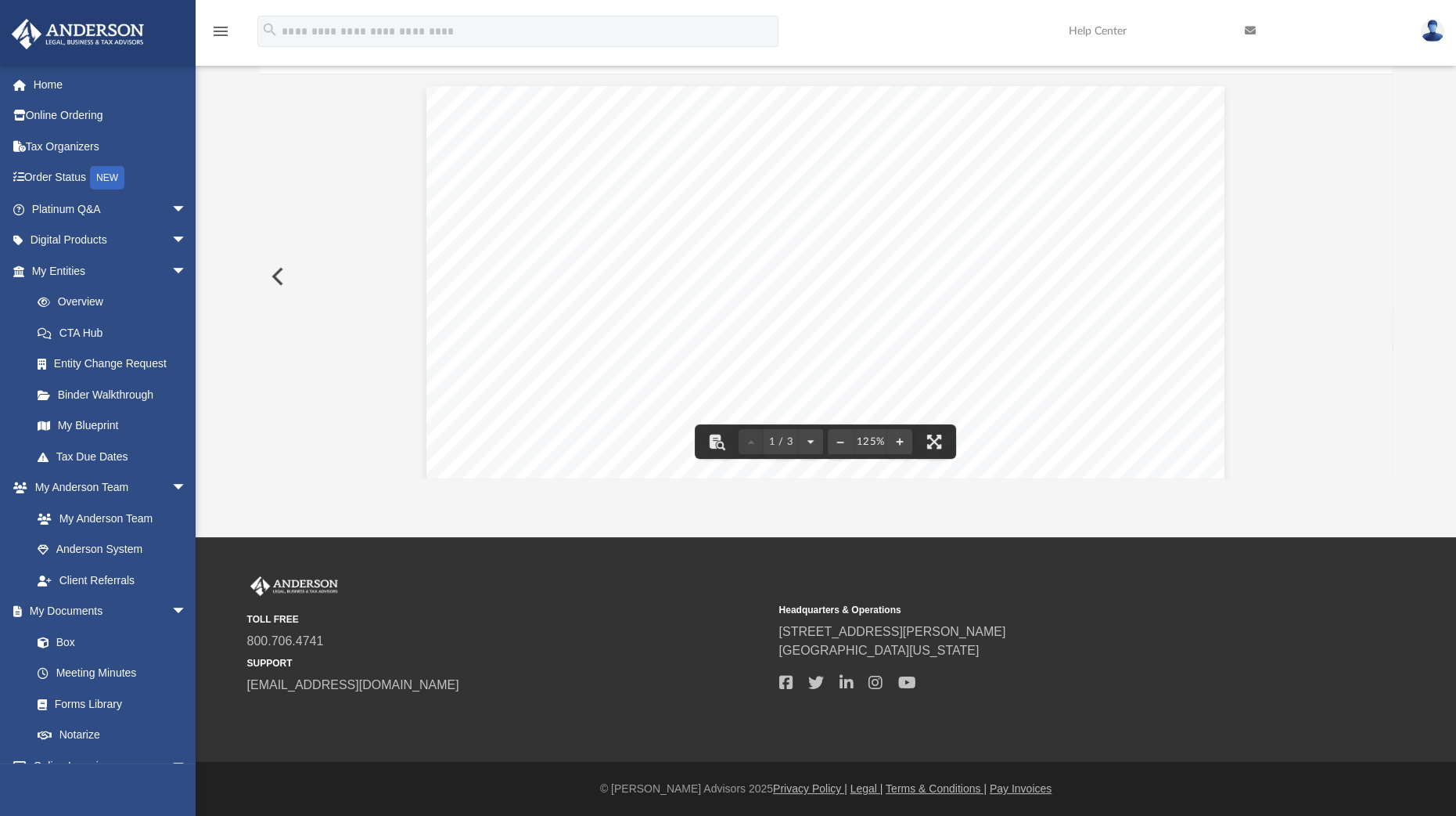
scroll to position [0, 0]
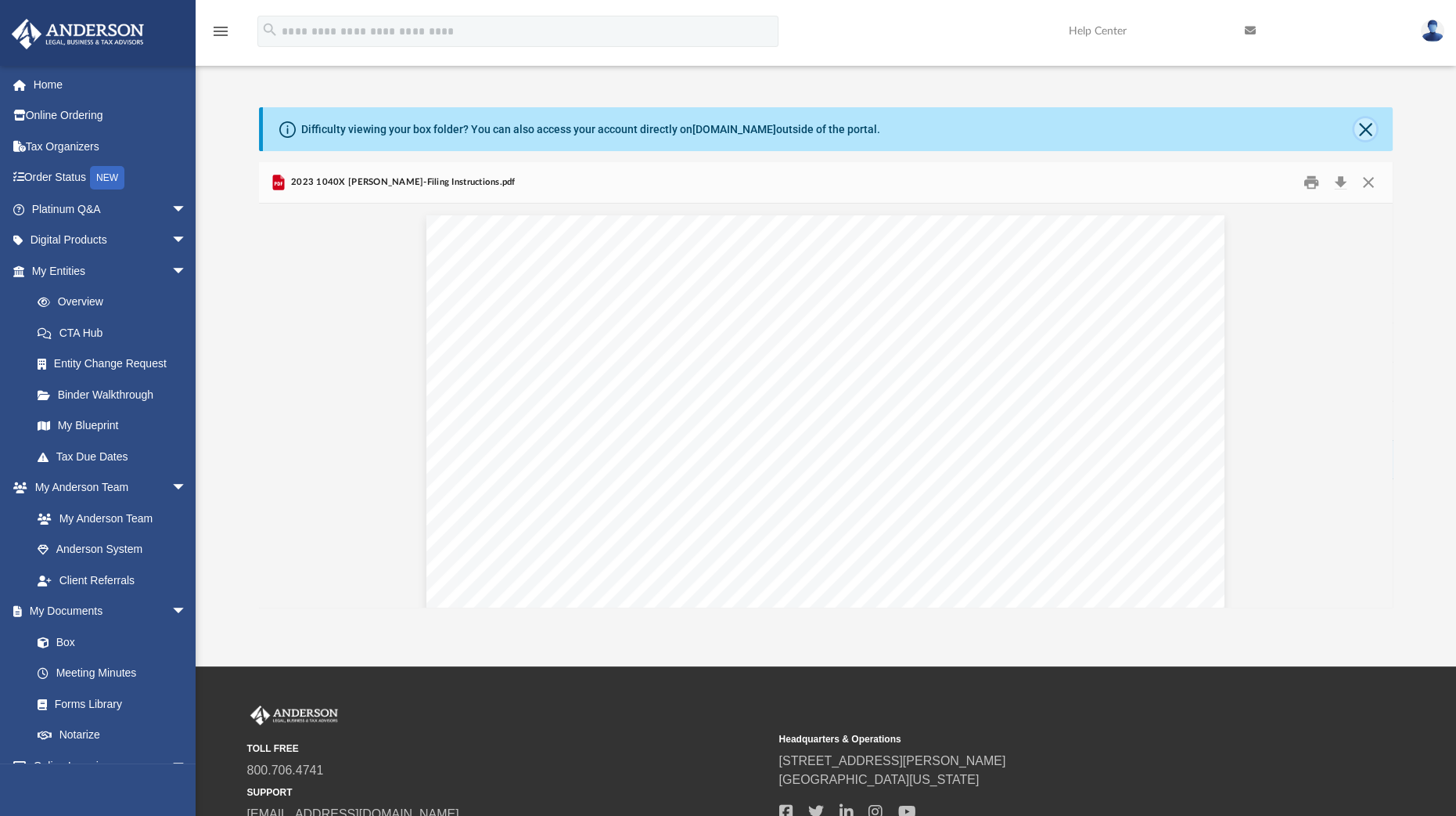
click at [1365, 131] on button "Close" at bounding box center [1365, 129] width 22 height 22
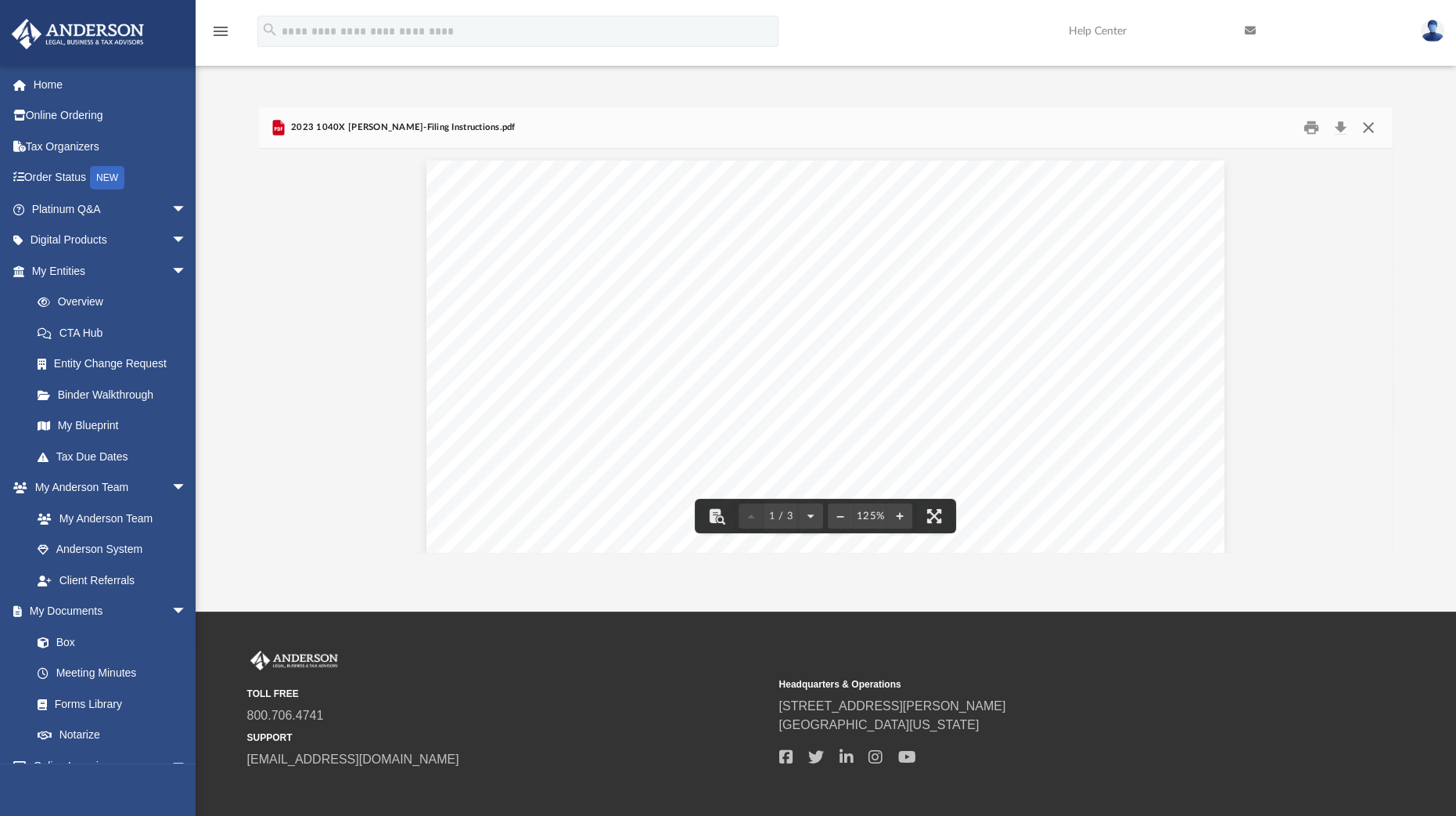
click at [1368, 127] on button "Close" at bounding box center [1368, 128] width 28 height 25
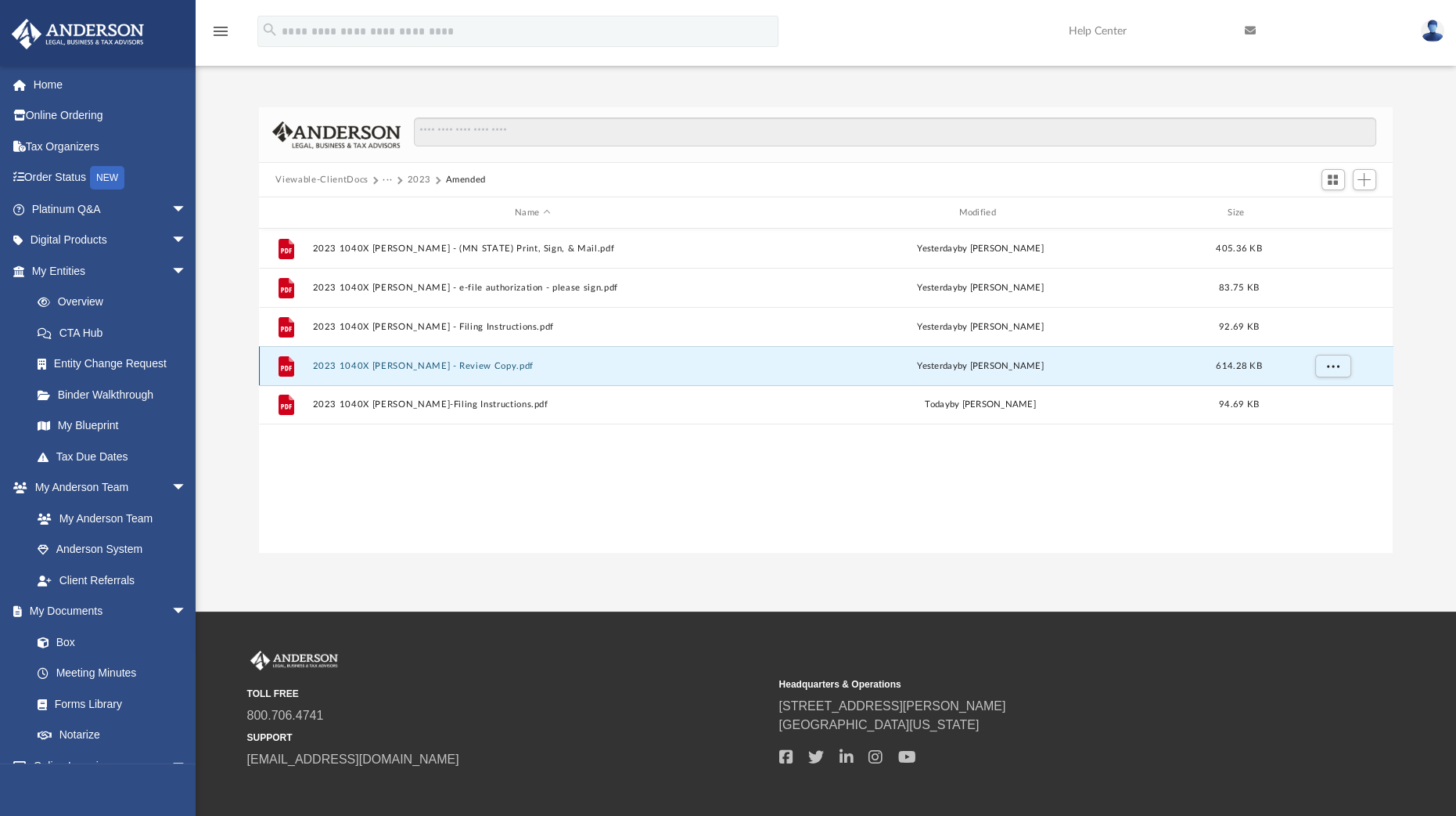
click at [494, 368] on button "2023 1040X Decker, Amy L - Review Copy.pdf" at bounding box center [532, 366] width 441 height 10
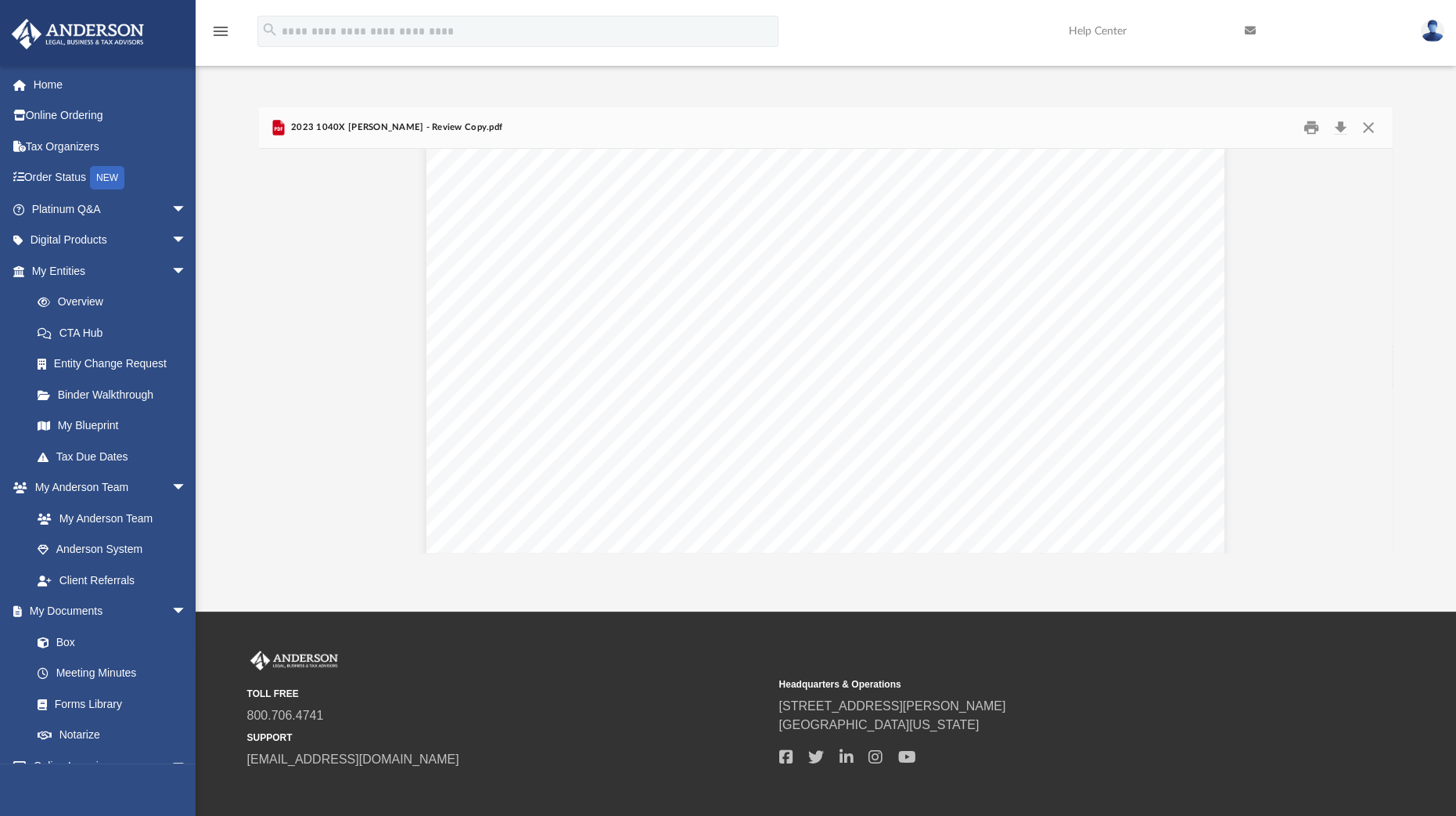
scroll to position [5320, 0]
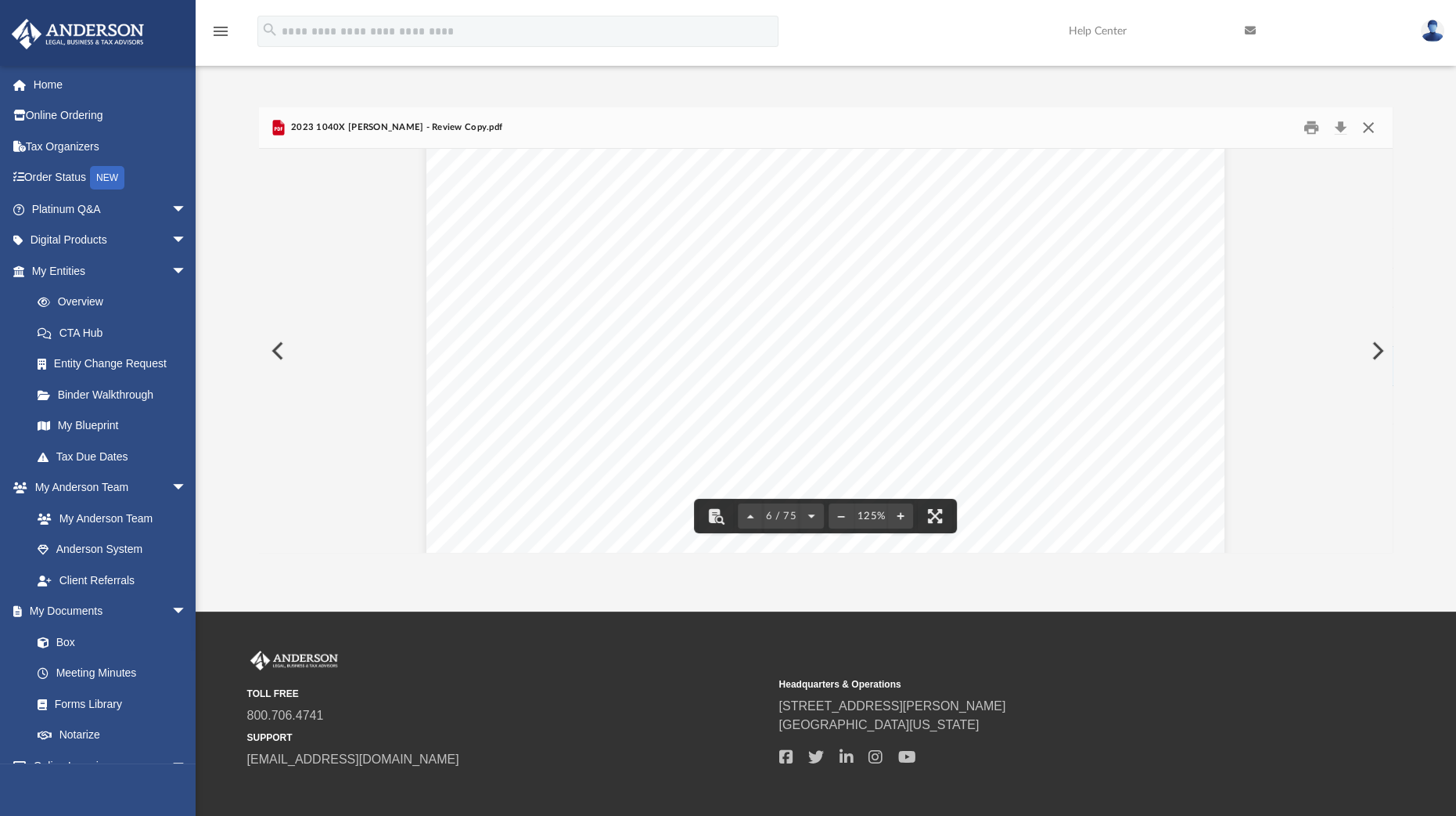
click at [1364, 130] on button "Close" at bounding box center [1368, 128] width 28 height 25
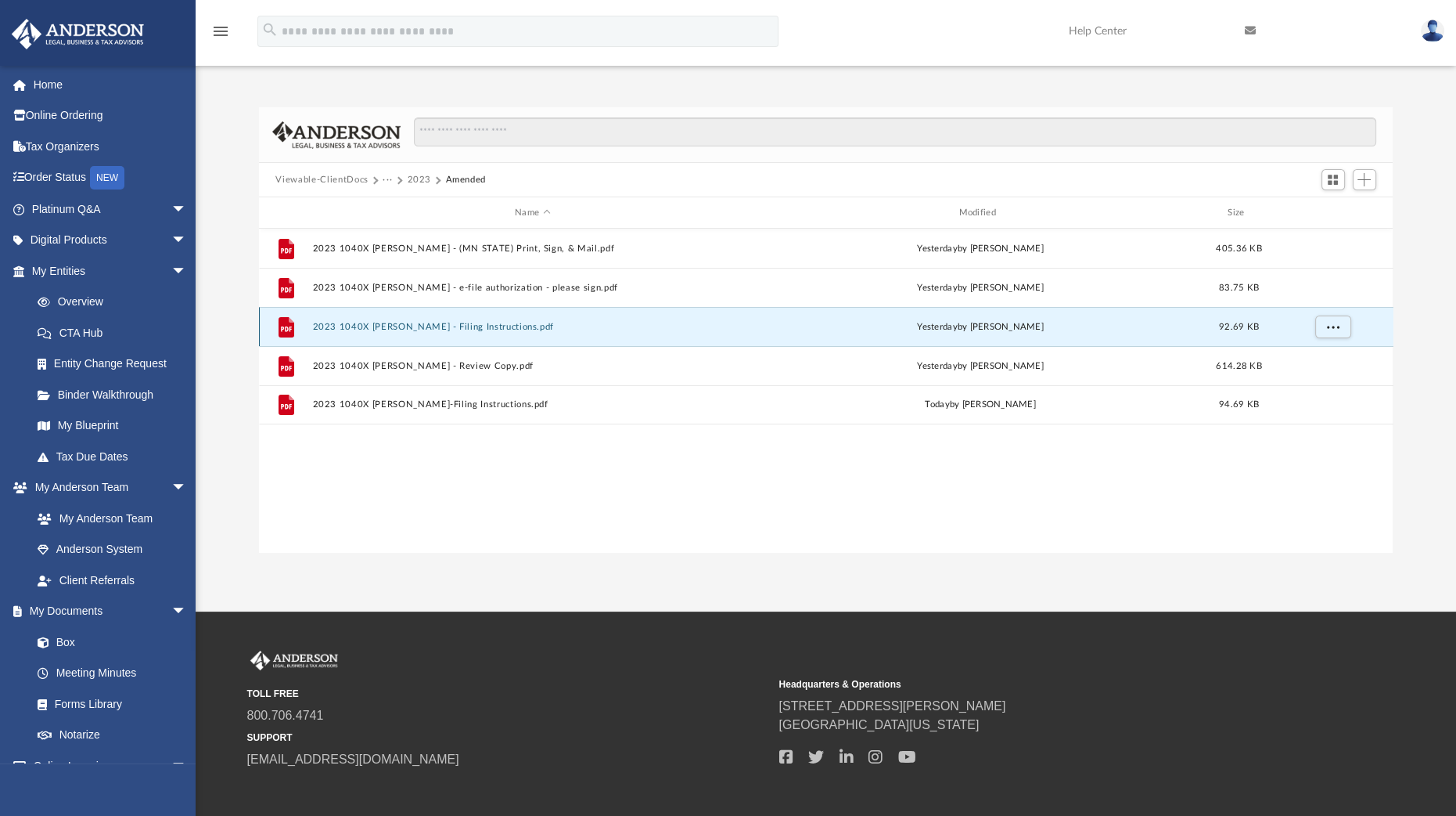
click at [446, 323] on button "2023 1040X Decker, Amy L - Filing Instructions.pdf" at bounding box center [532, 327] width 441 height 10
